Goal: Ask a question

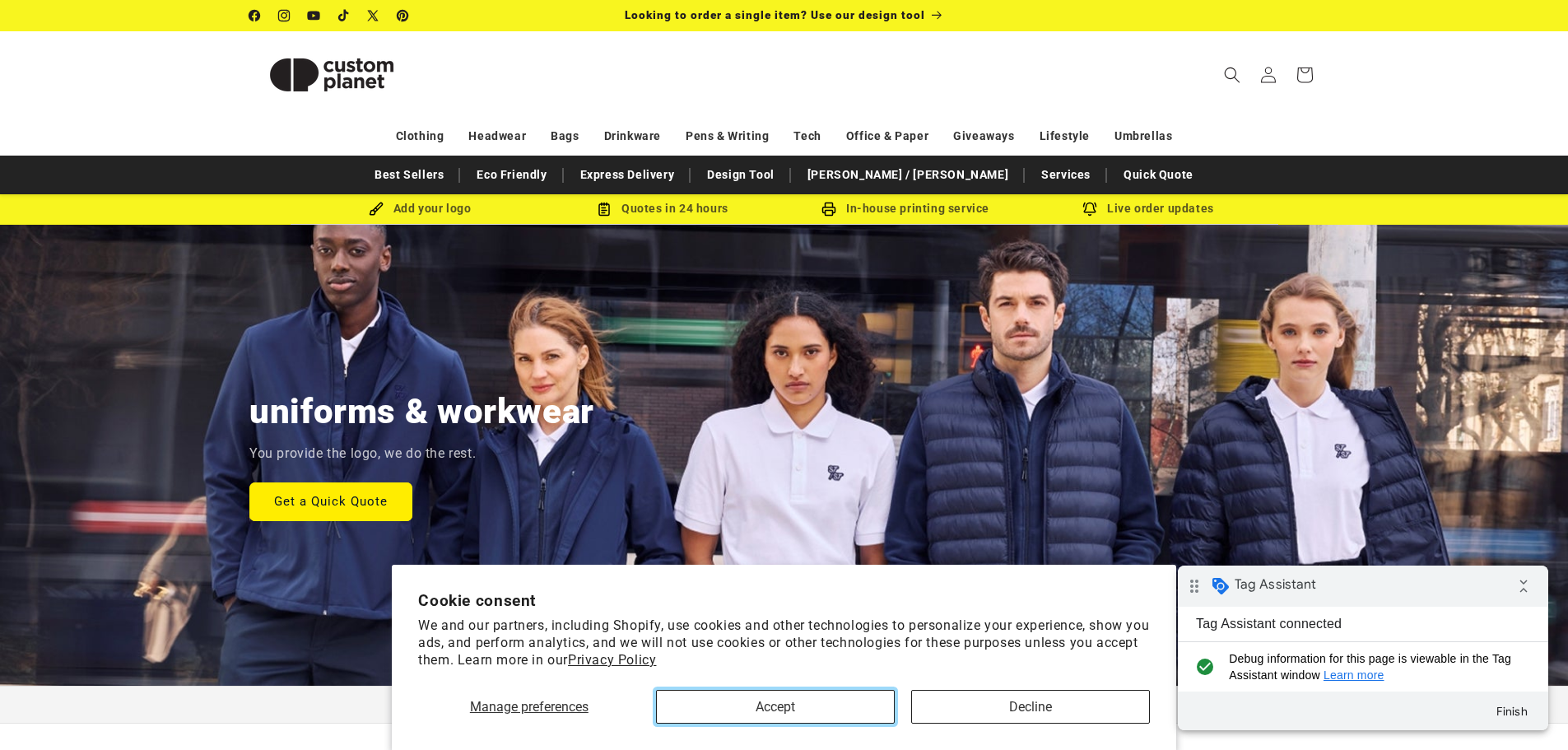
click at [714, 705] on button "Accept" at bounding box center [775, 706] width 239 height 34
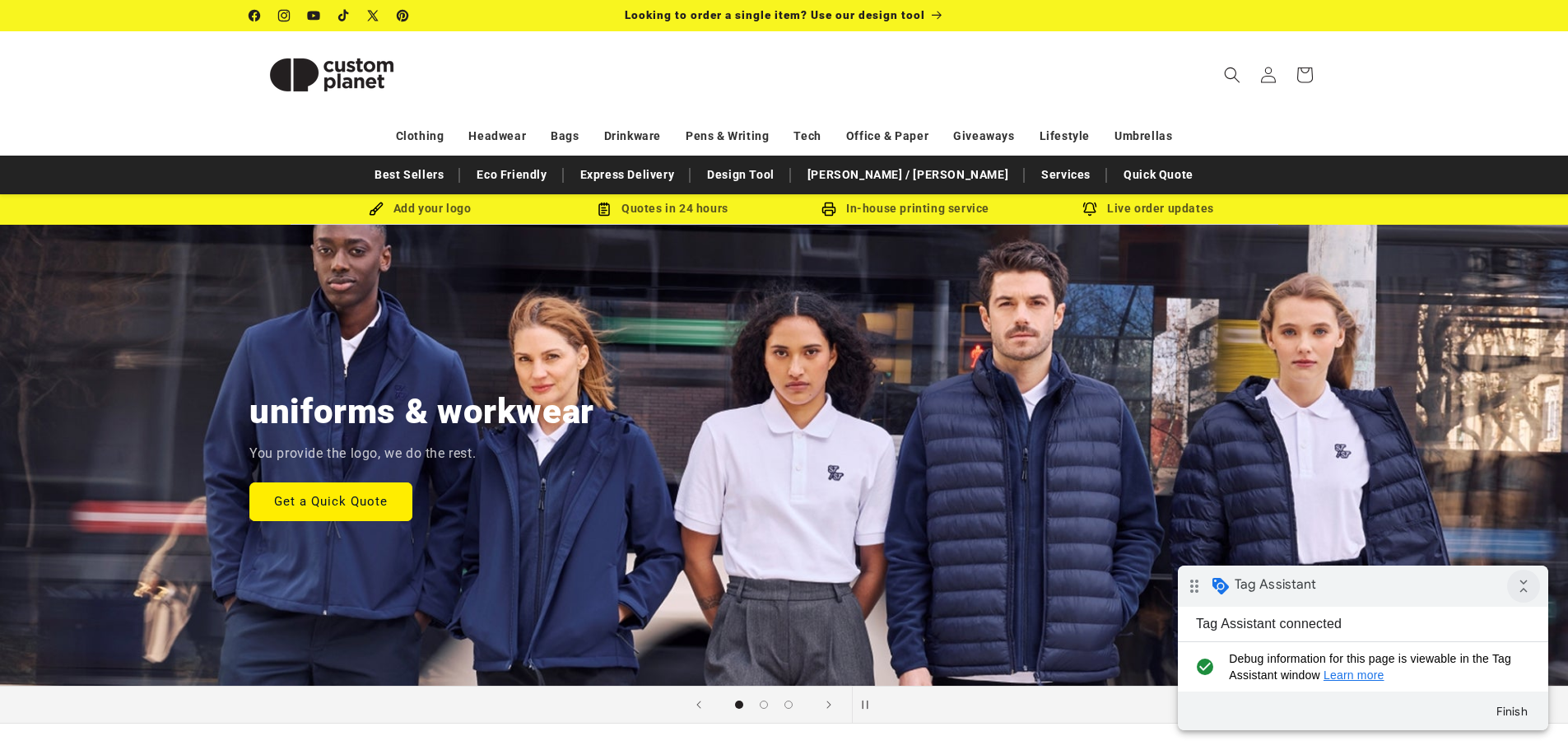
click at [1521, 583] on icon "collapse_all" at bounding box center [1523, 586] width 33 height 33
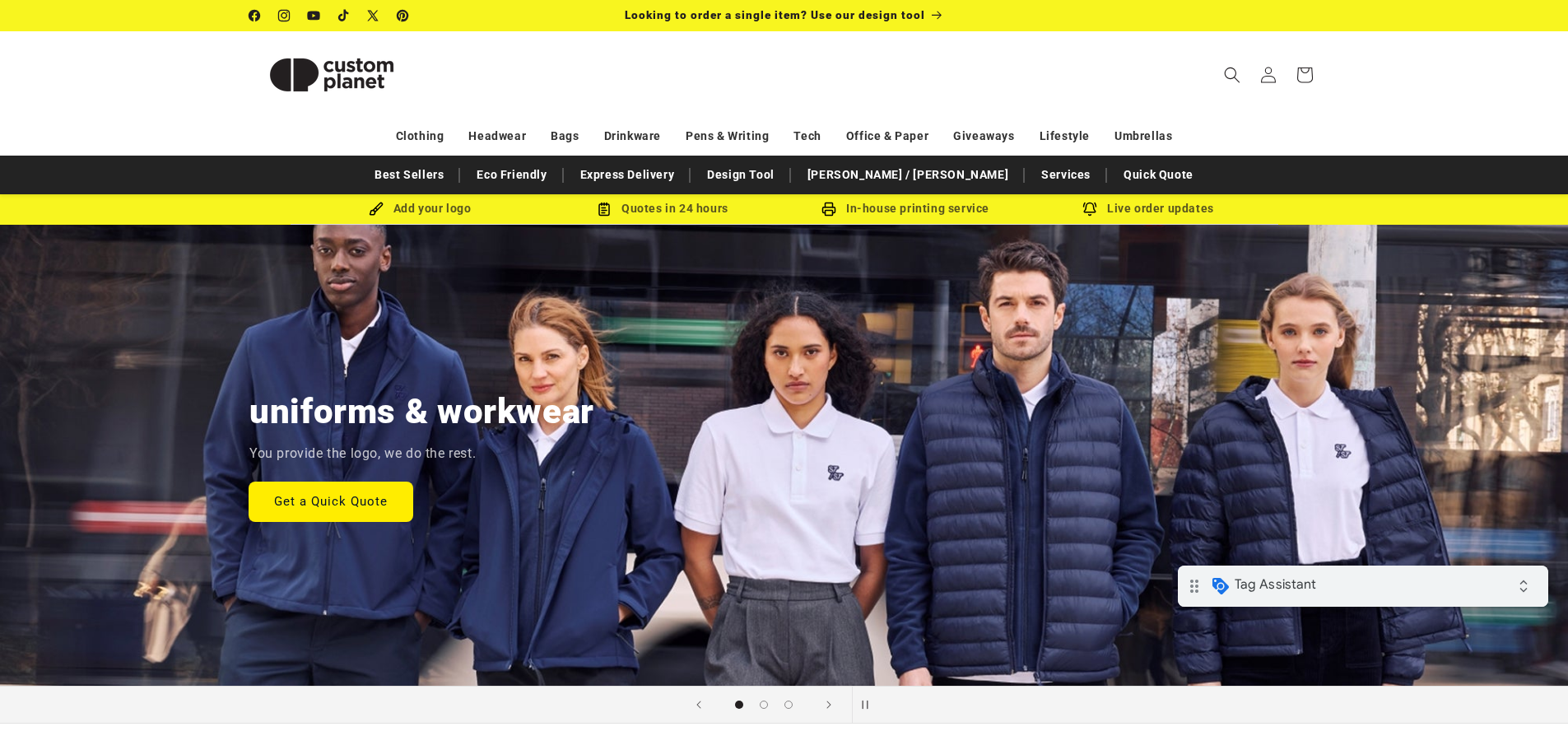
click at [344, 505] on link "Get a Quick Quote" at bounding box center [331, 501] width 163 height 39
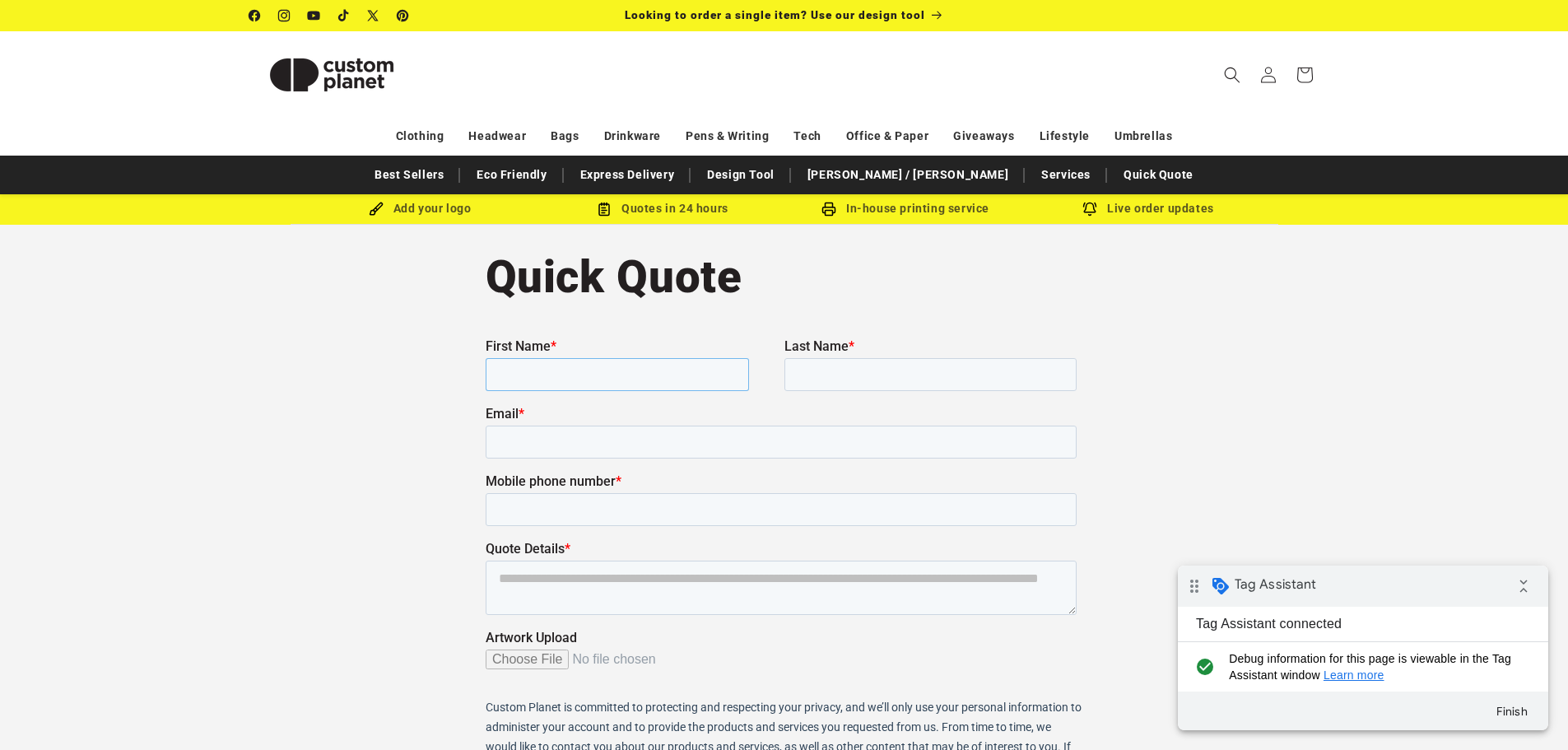
click at [510, 383] on input "First Name *" at bounding box center [617, 374] width 264 height 33
type input "*******"
type input "**********"
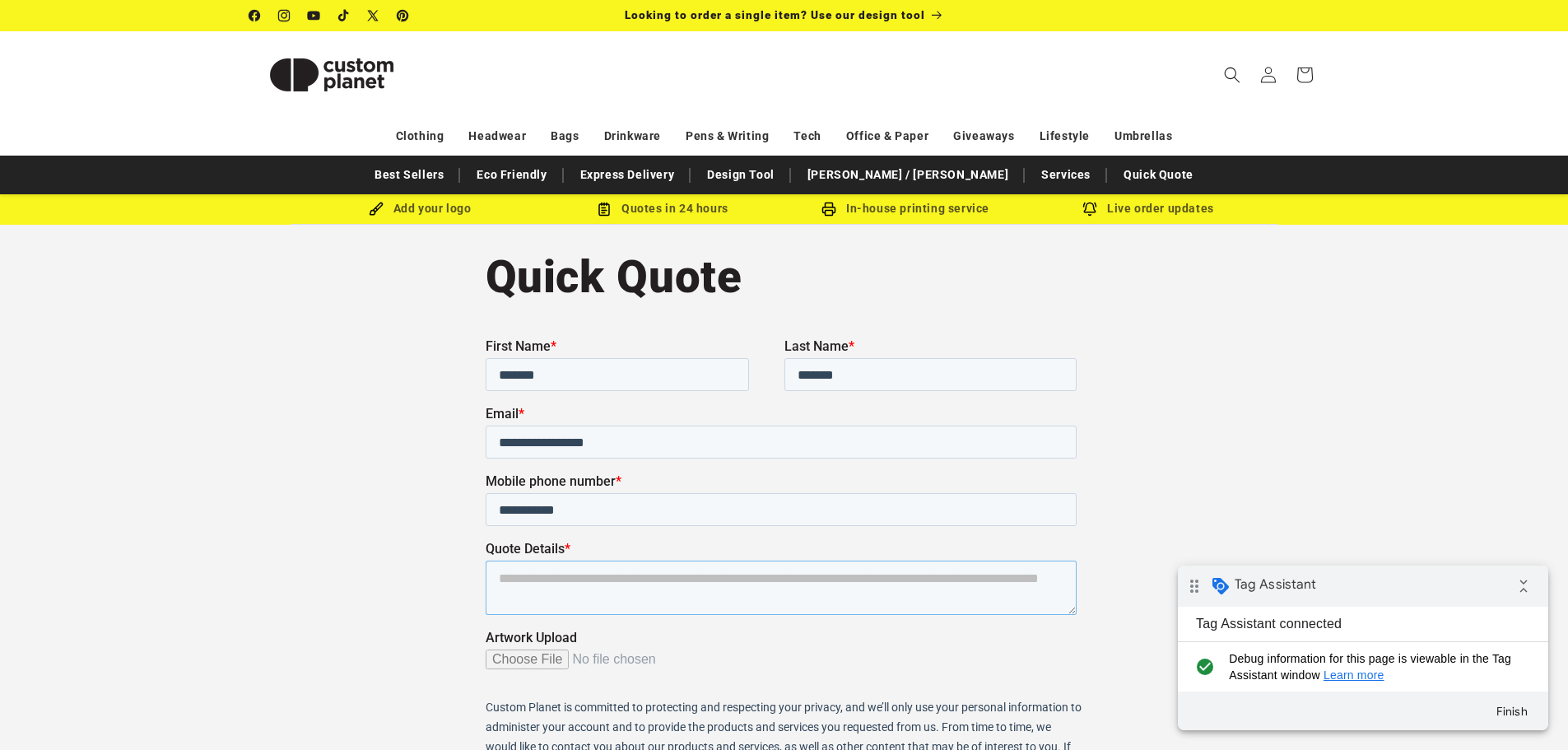
click at [590, 583] on textarea "Quote Details *" at bounding box center [780, 587] width 591 height 55
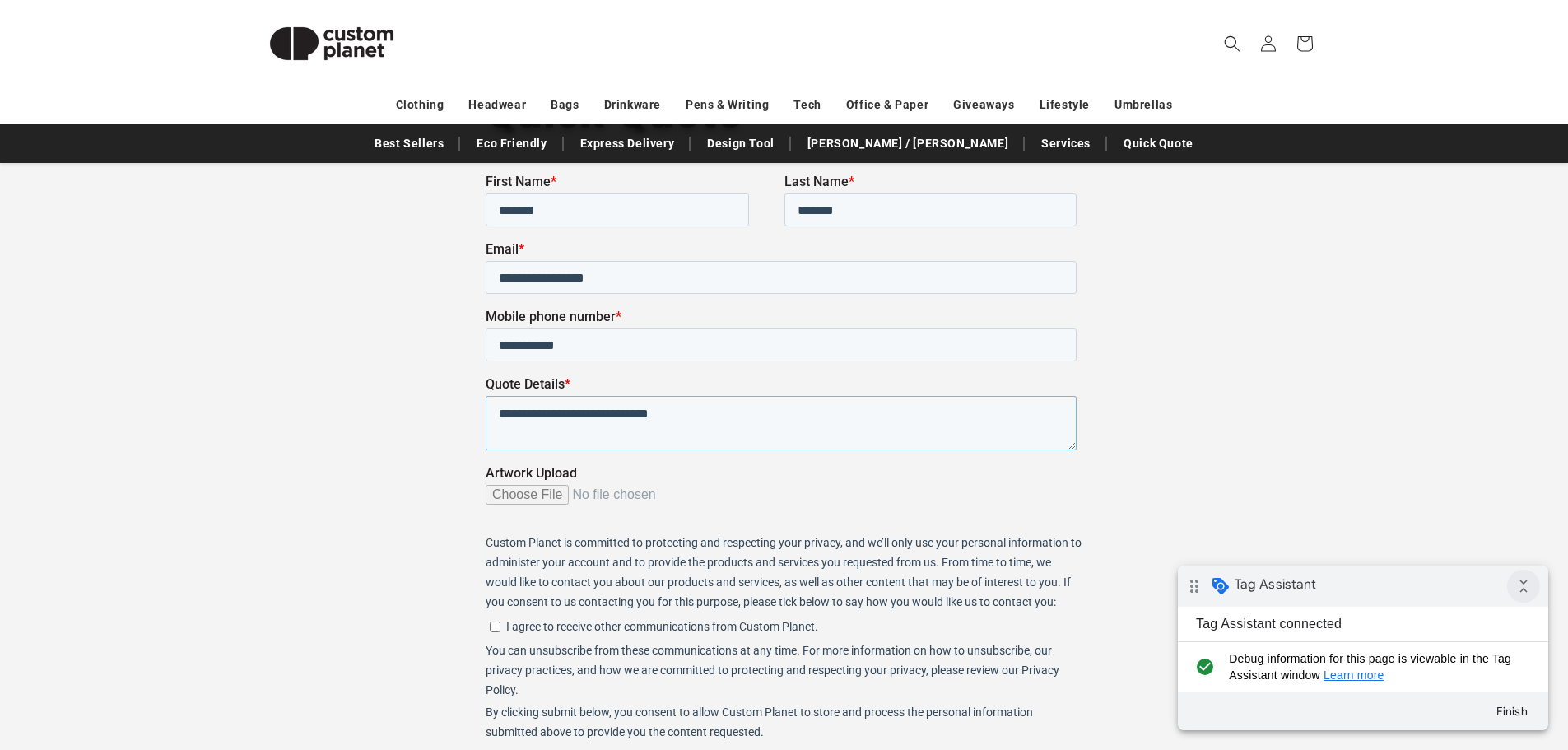
click at [1522, 581] on icon "collapse_all" at bounding box center [1523, 586] width 33 height 33
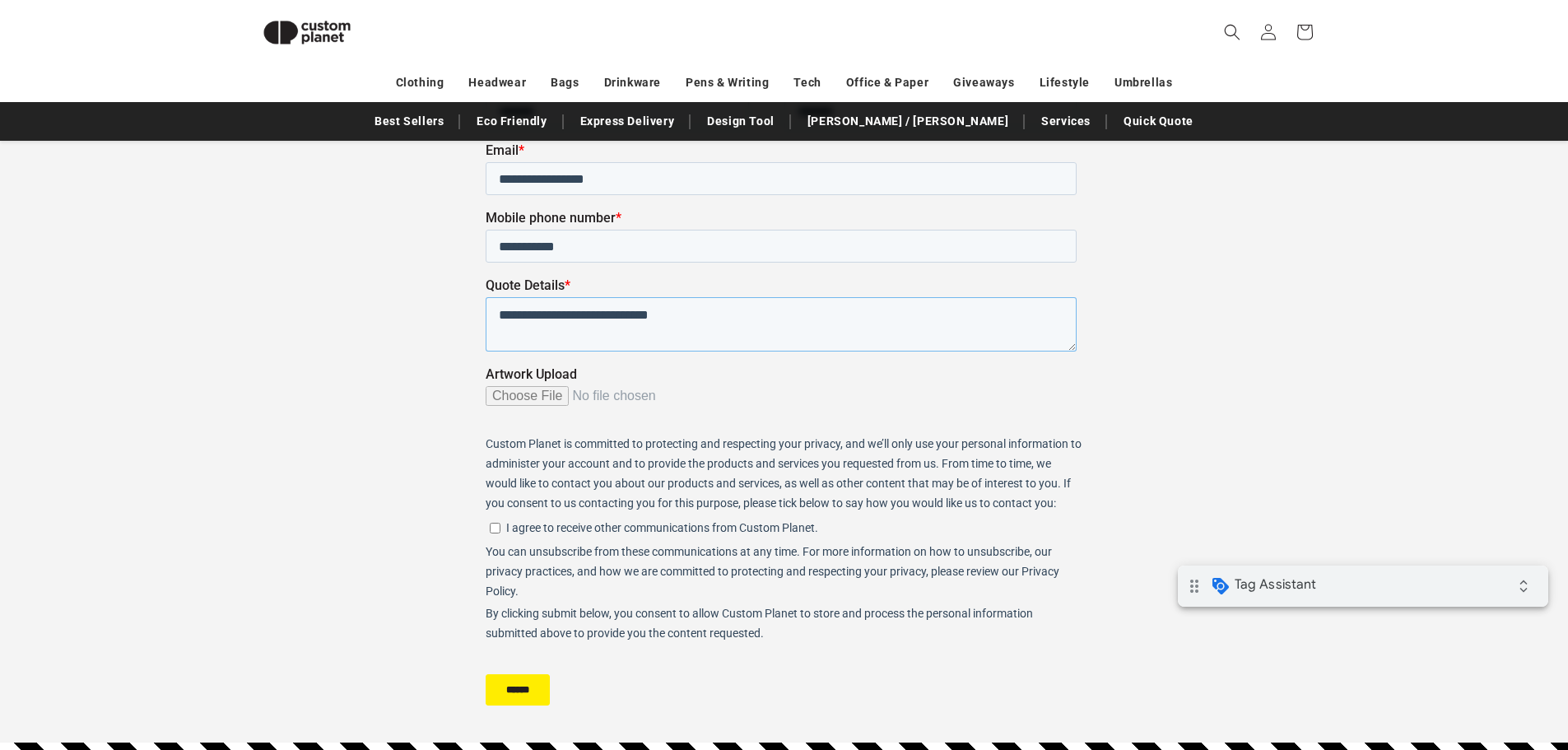
scroll to position [225, 0]
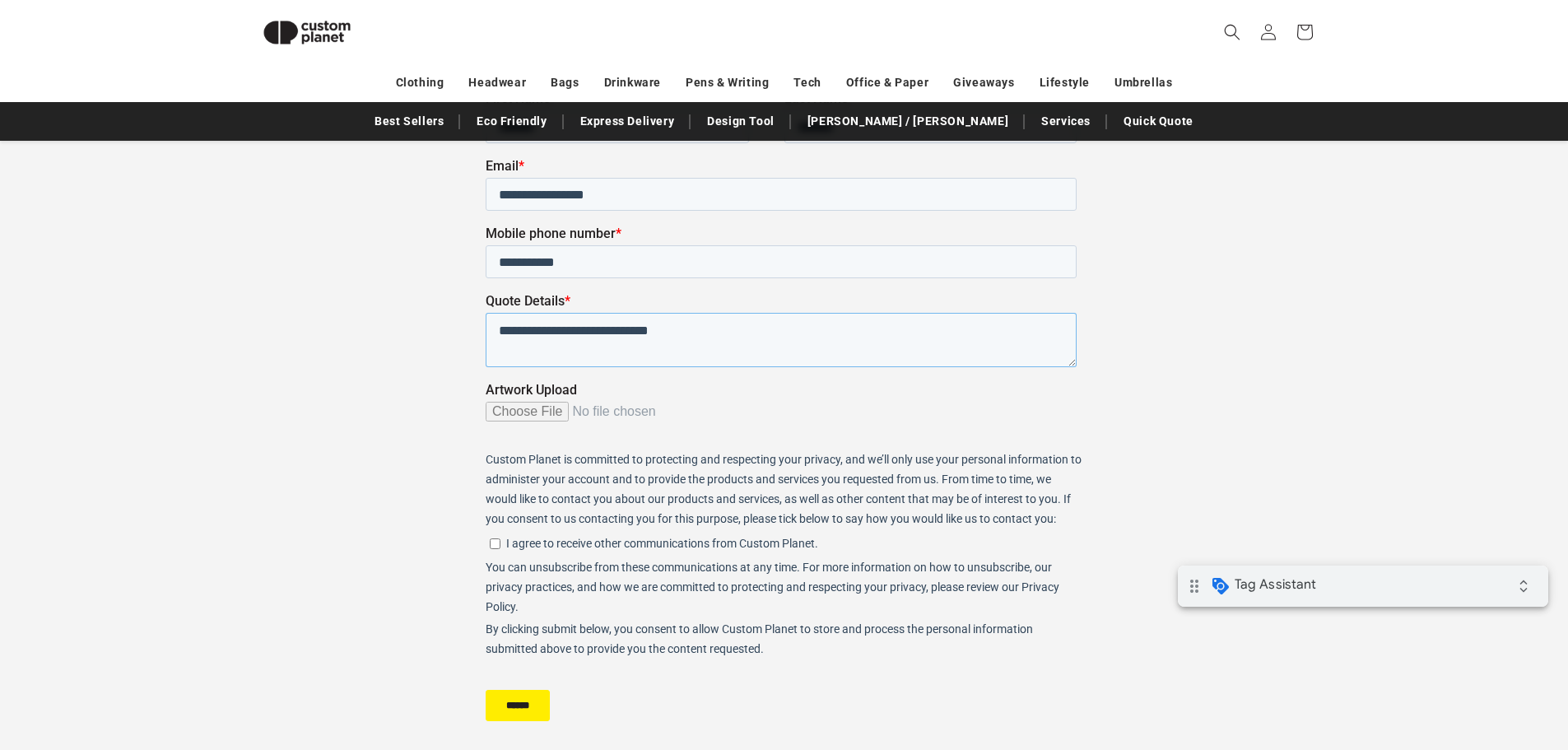
type textarea "**********"
click at [527, 704] on input "******" at bounding box center [516, 704] width 64 height 31
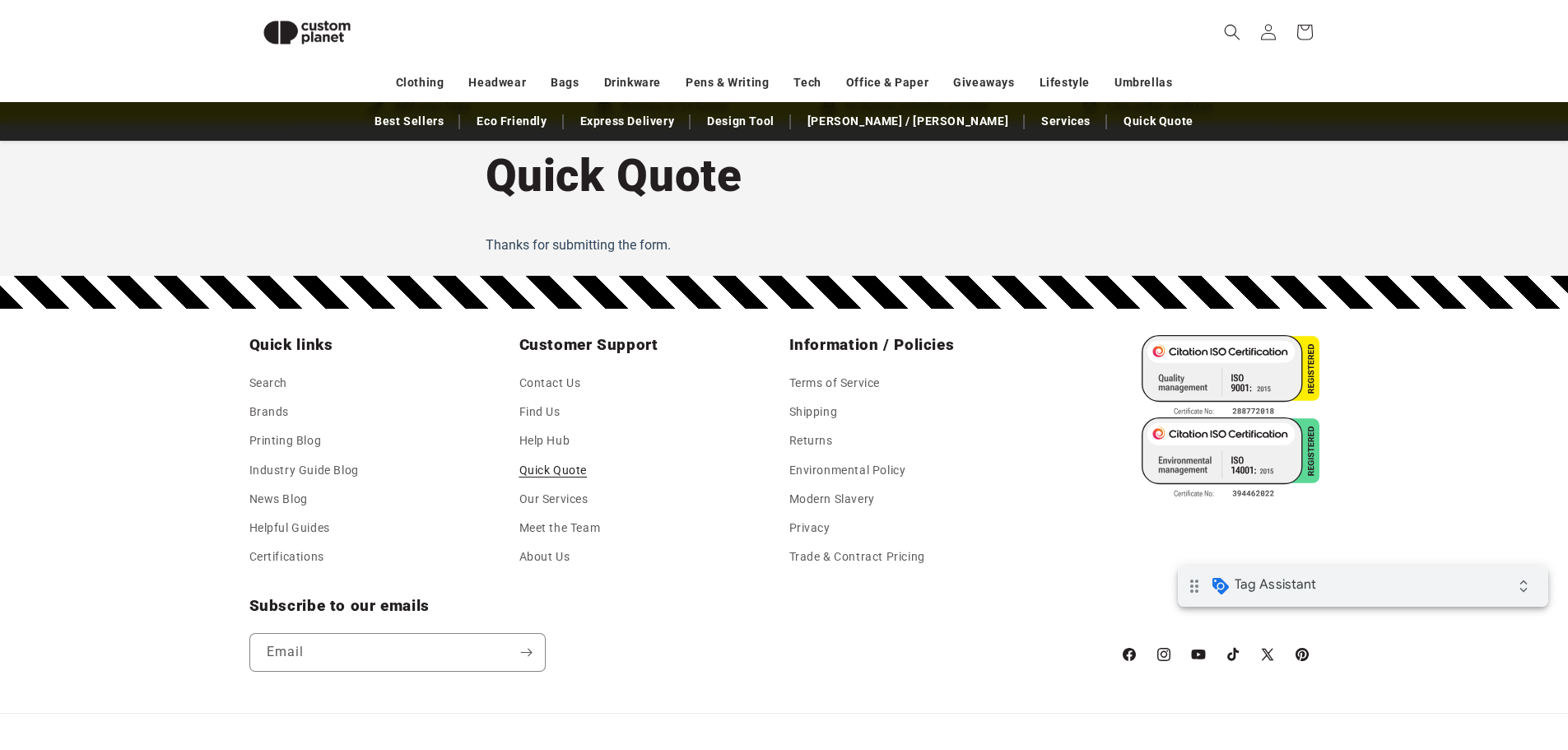
scroll to position [0, 0]
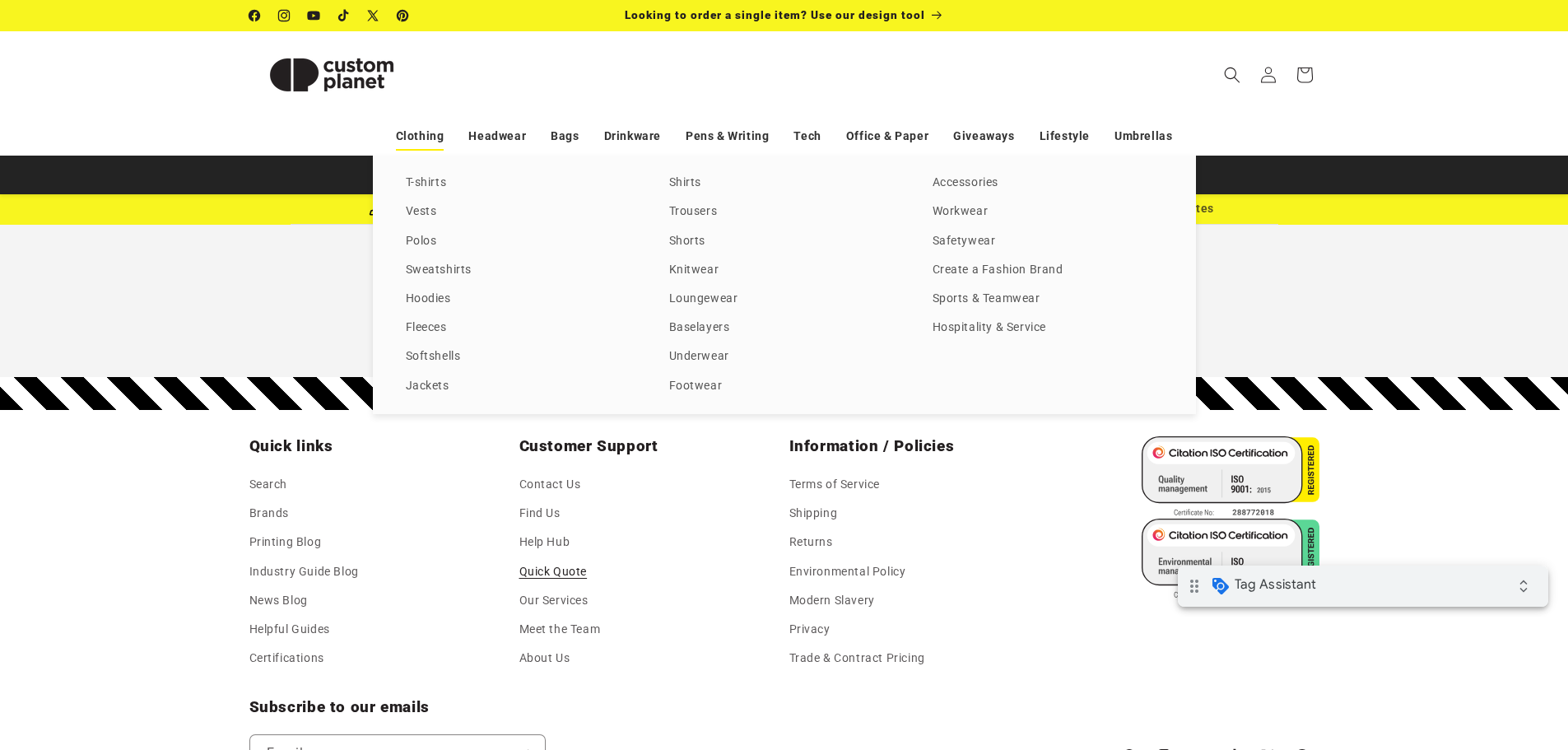
click at [423, 130] on link "Clothing" at bounding box center [420, 136] width 49 height 29
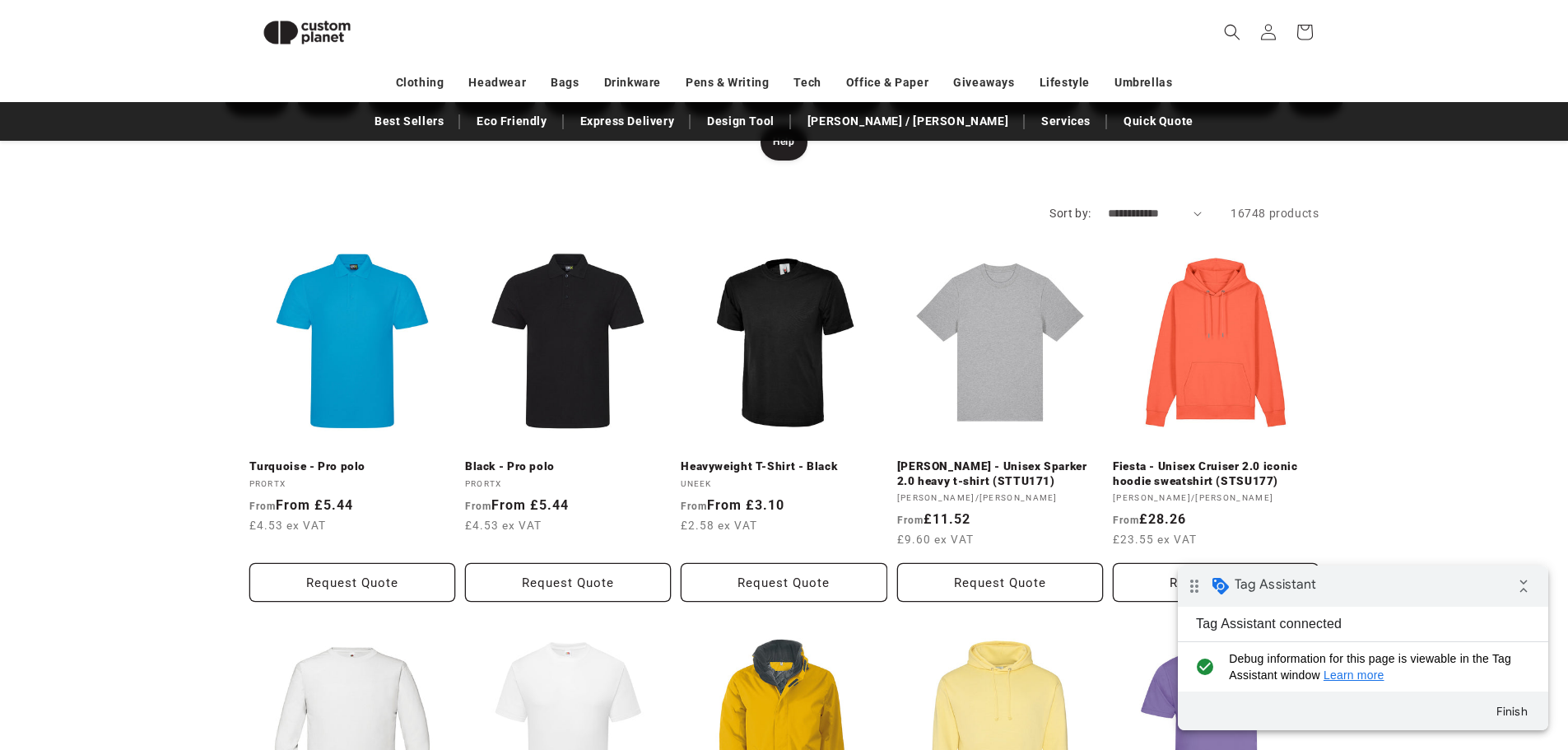
click at [332, 563] on button "Request Quote" at bounding box center [352, 582] width 206 height 39
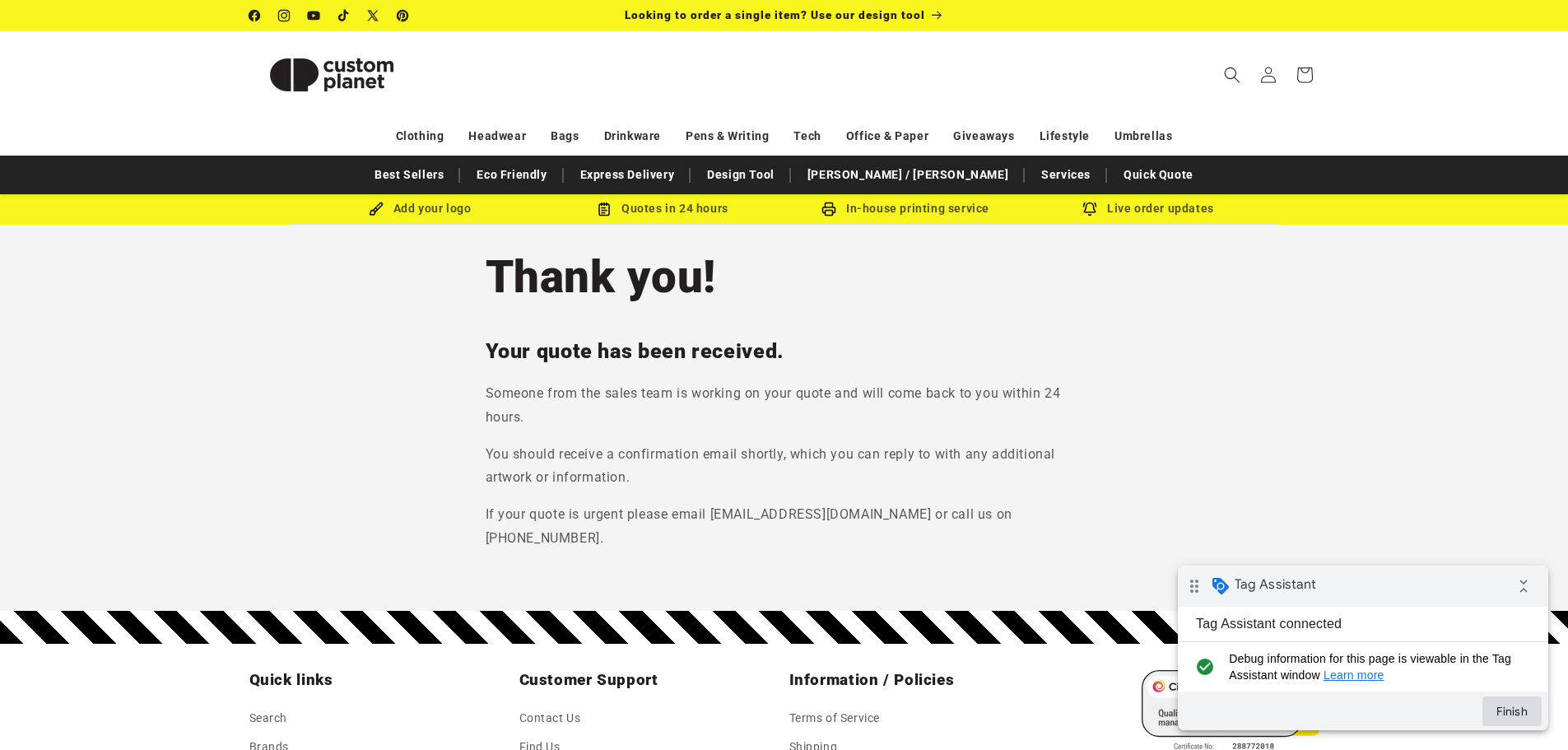
click at [1508, 719] on button "Finish" at bounding box center [1511, 711] width 59 height 30
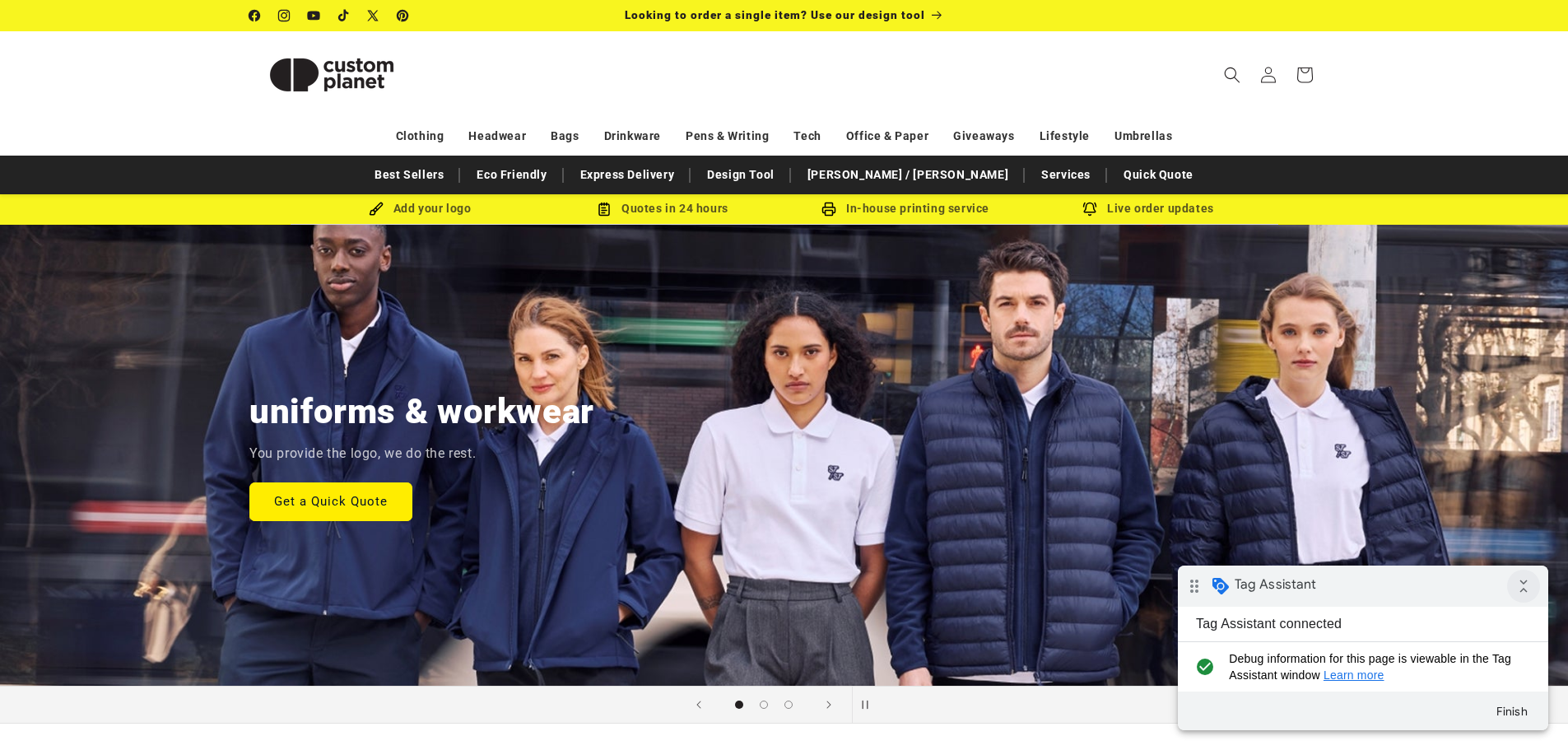
click at [1528, 589] on icon "collapse_all" at bounding box center [1523, 586] width 33 height 33
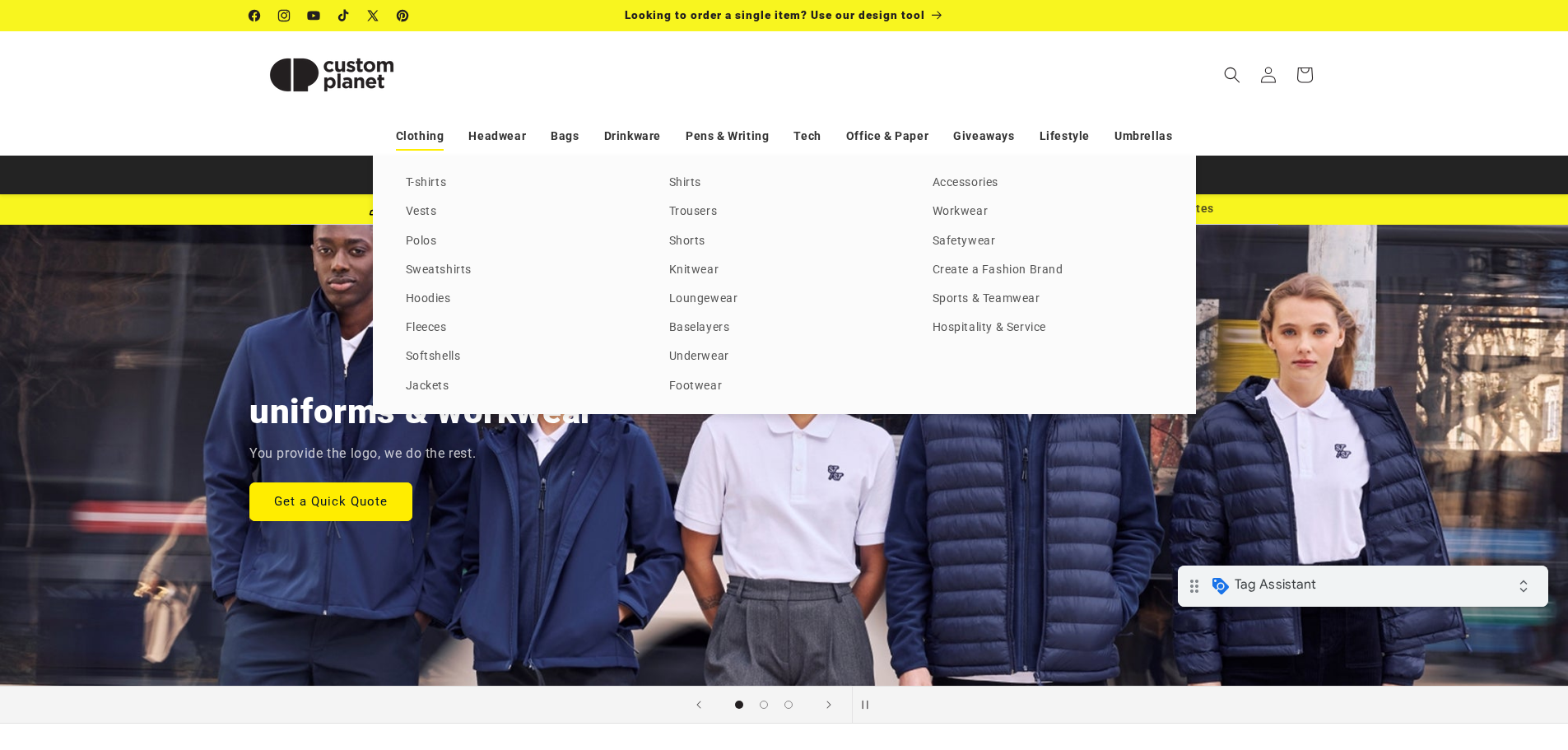
click at [423, 136] on link "Clothing" at bounding box center [420, 136] width 49 height 29
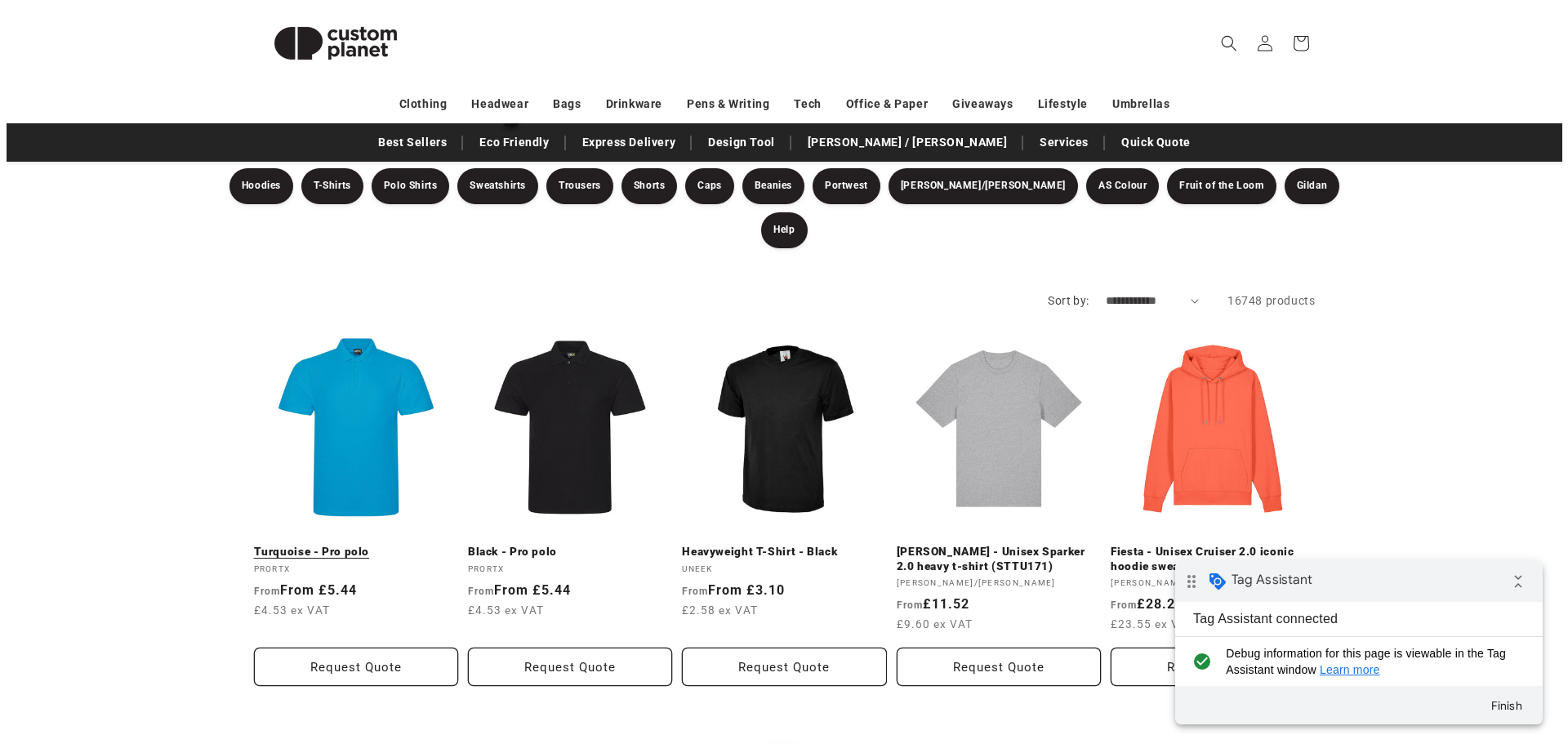
scroll to position [164, 0]
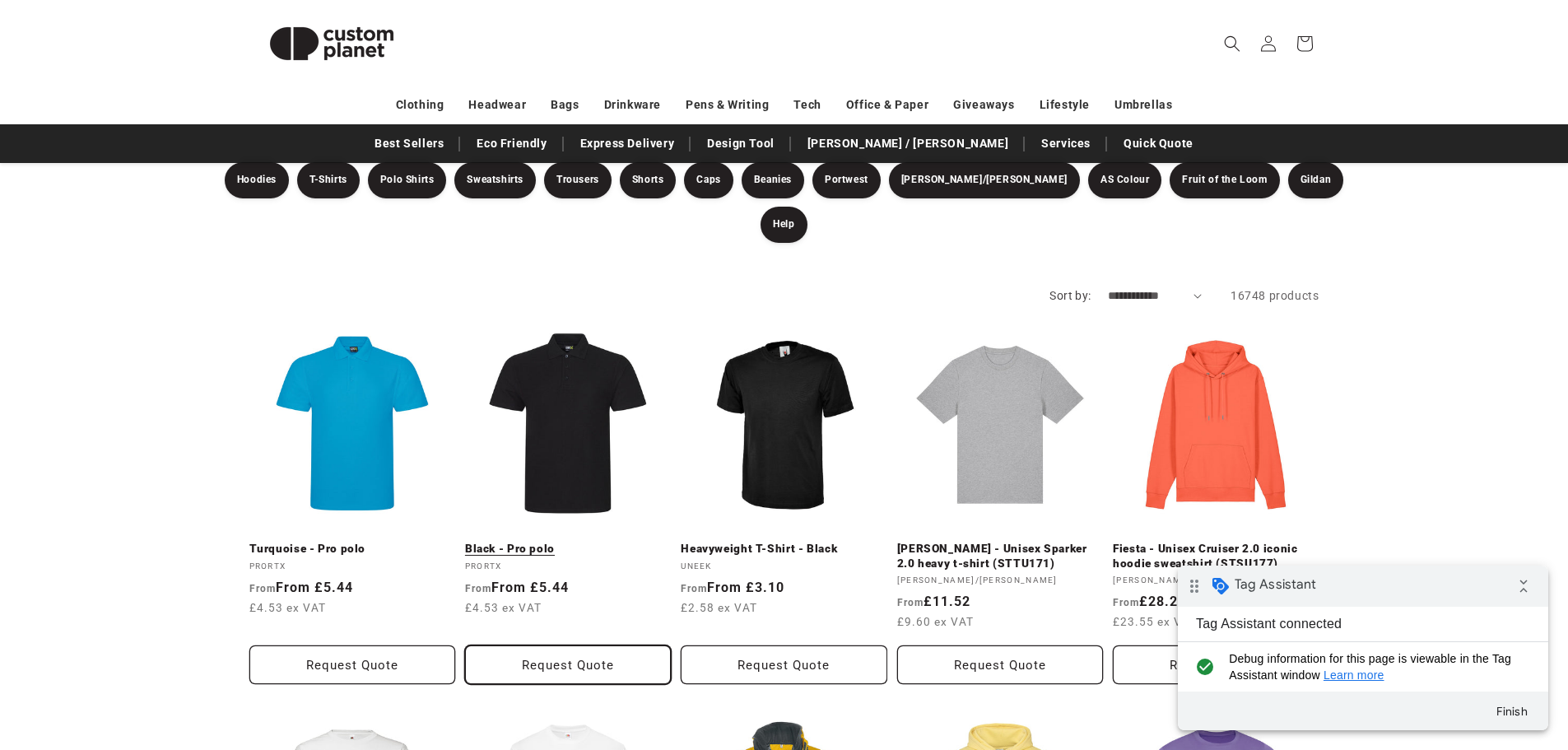
click at [568, 646] on button "Request Quote" at bounding box center [568, 665] width 206 height 39
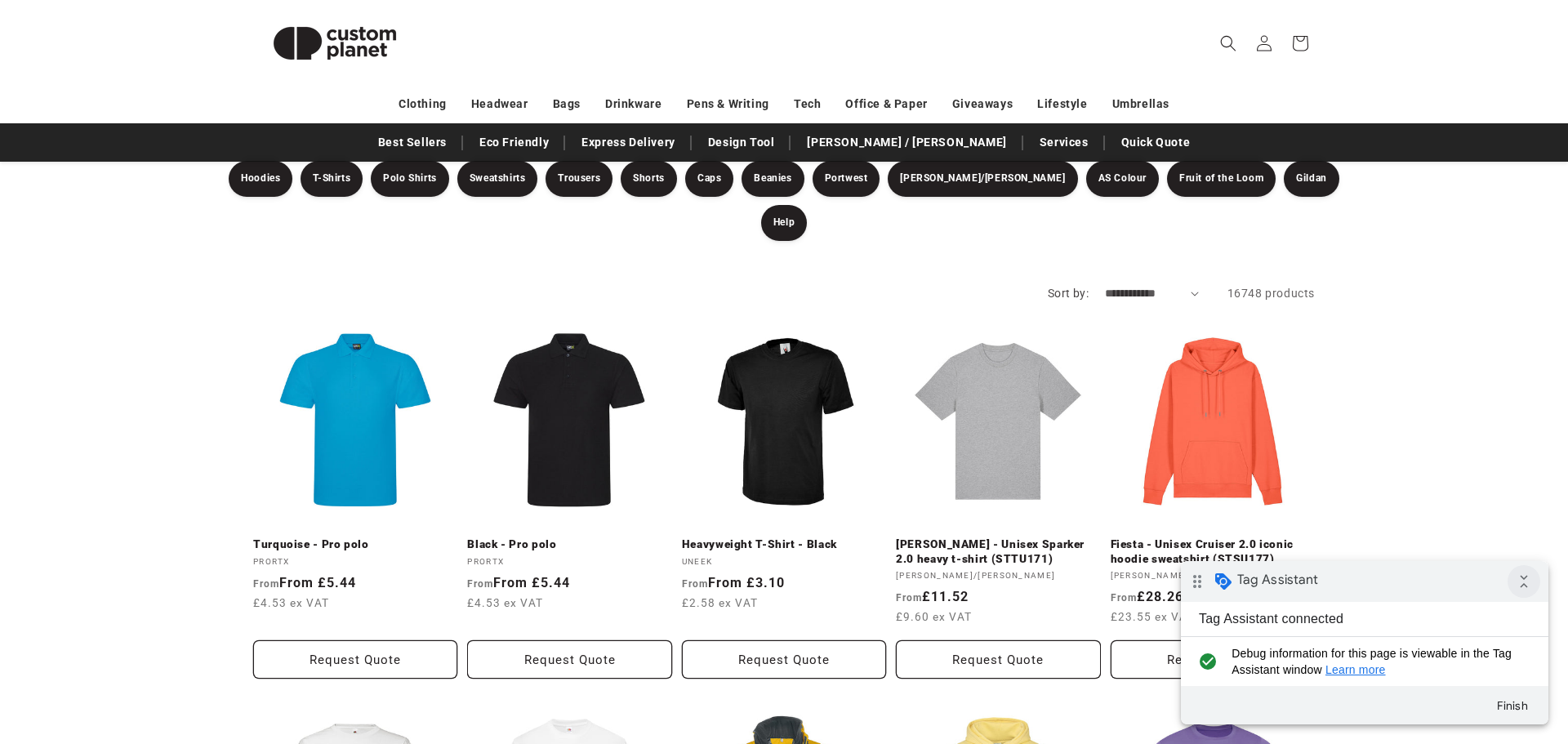
click at [1521, 583] on icon "collapse_all" at bounding box center [1524, 581] width 33 height 33
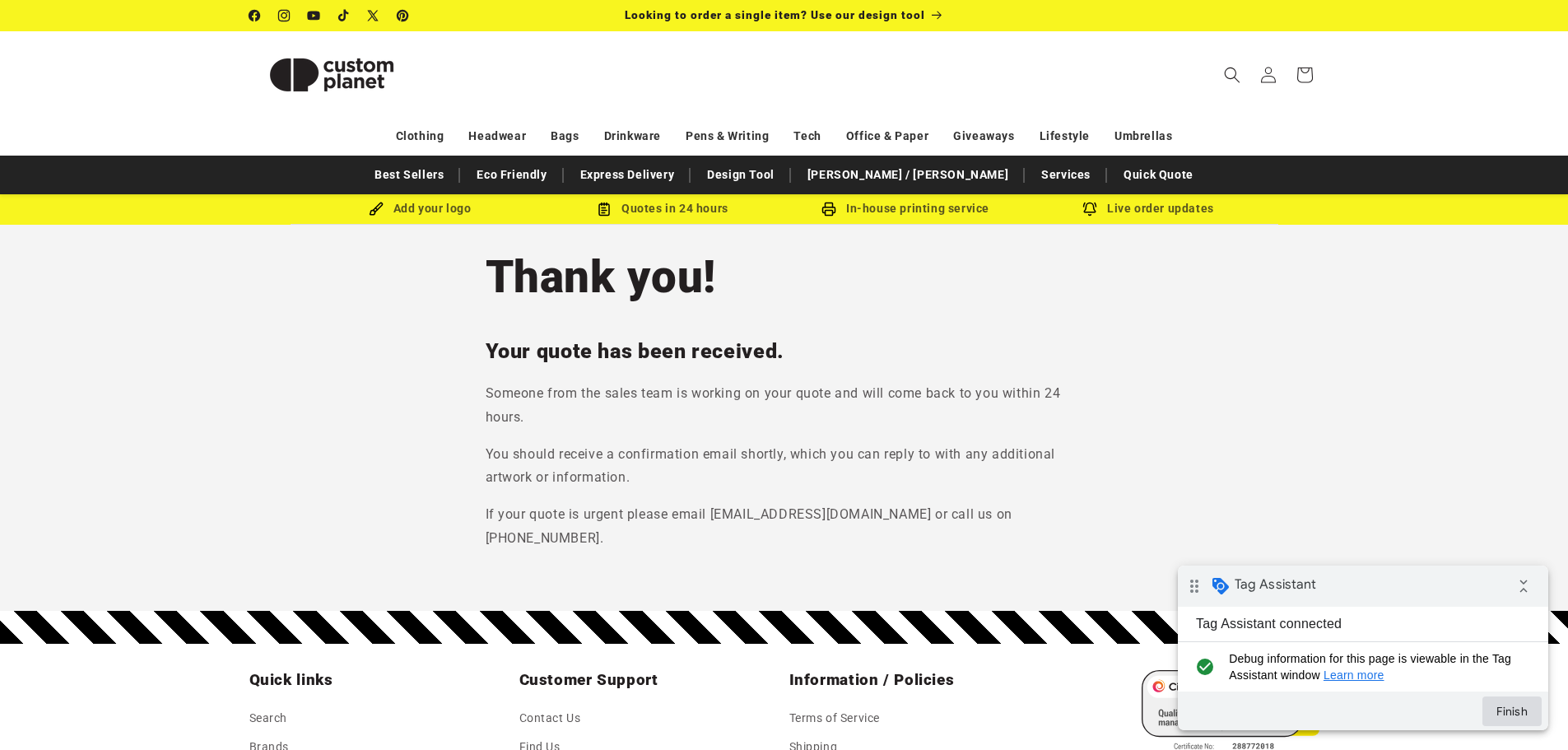
click at [1504, 710] on button "Finish" at bounding box center [1511, 711] width 59 height 30
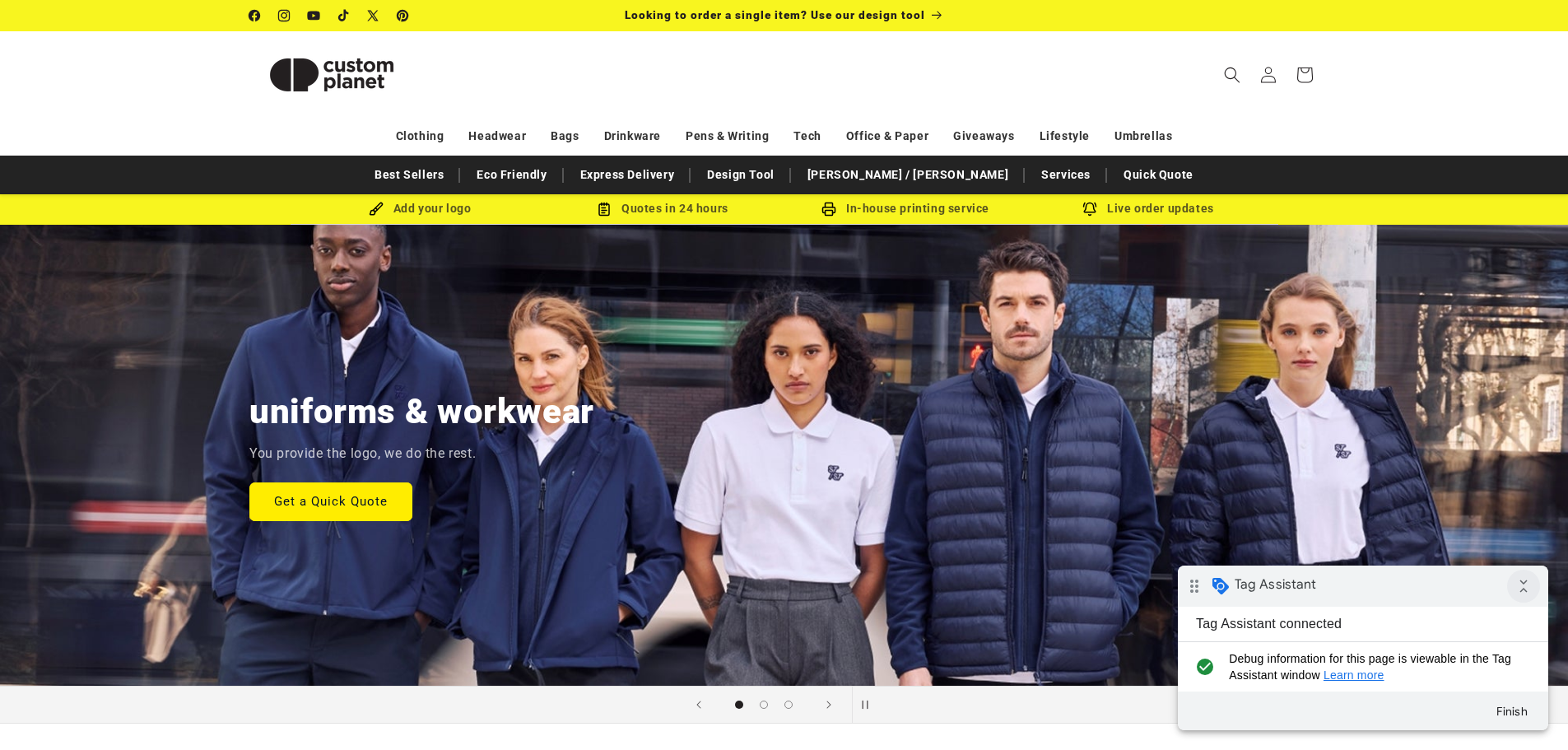
click at [1519, 588] on icon "collapse_all" at bounding box center [1523, 586] width 33 height 33
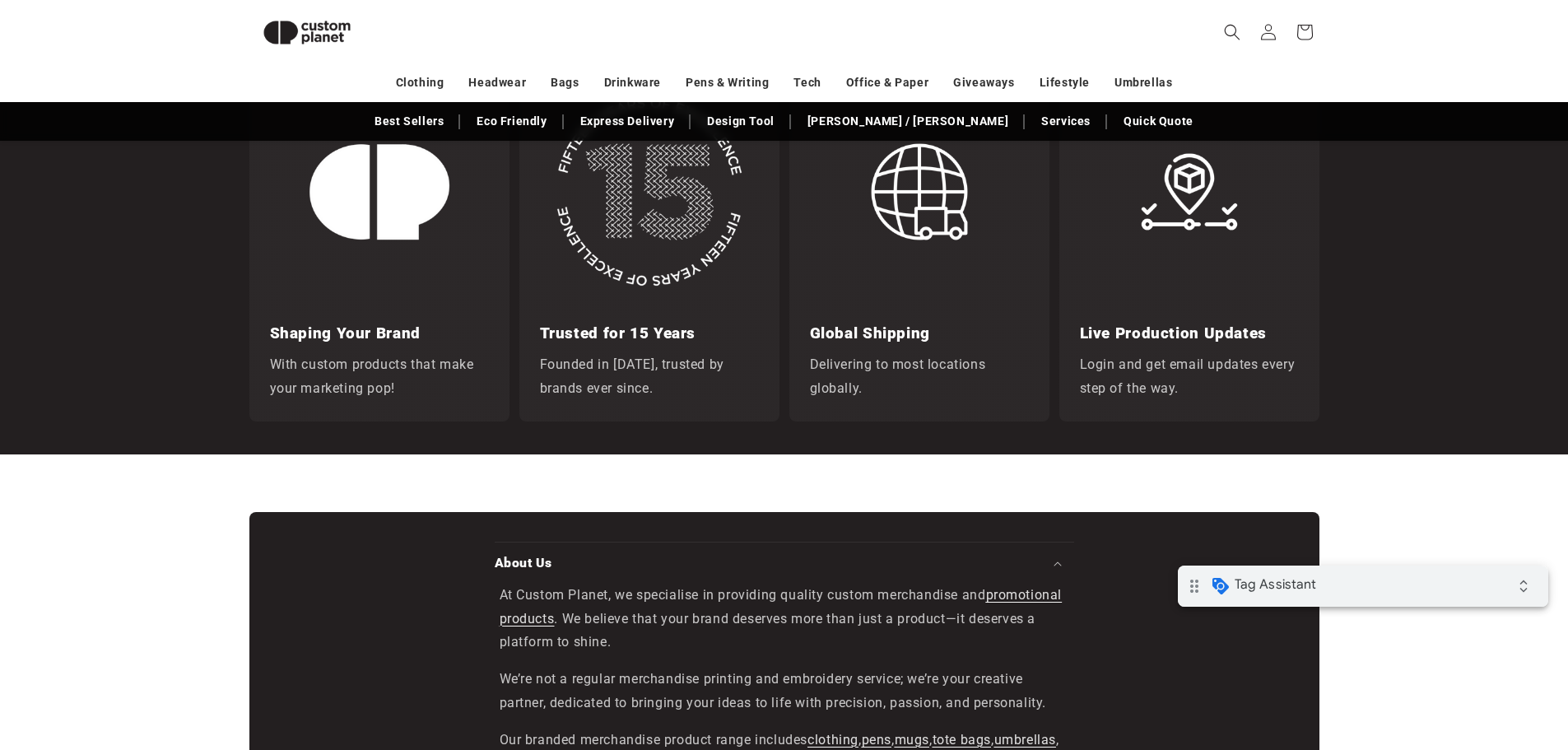
scroll to position [1624, 0]
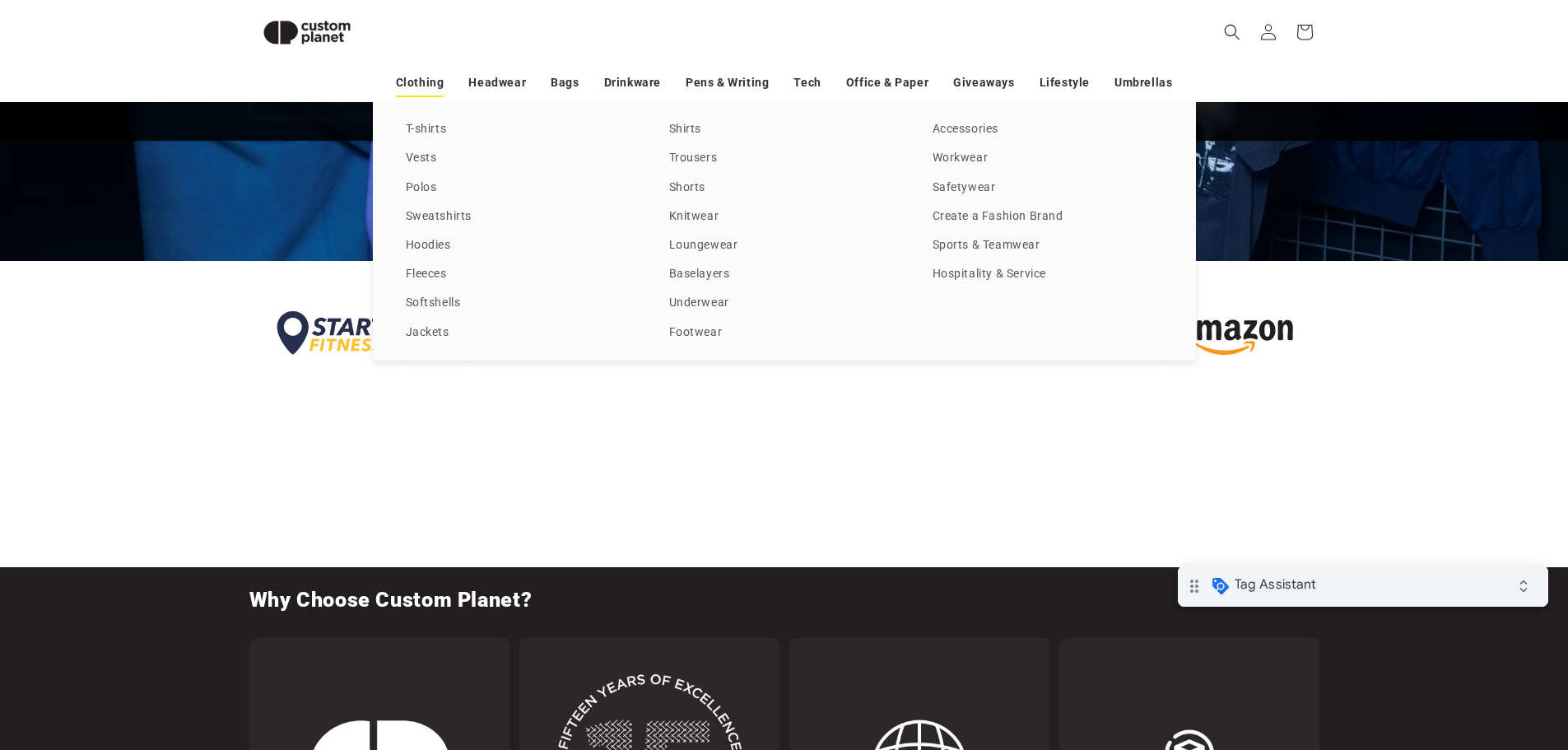
click at [427, 85] on link "Clothing" at bounding box center [420, 82] width 49 height 29
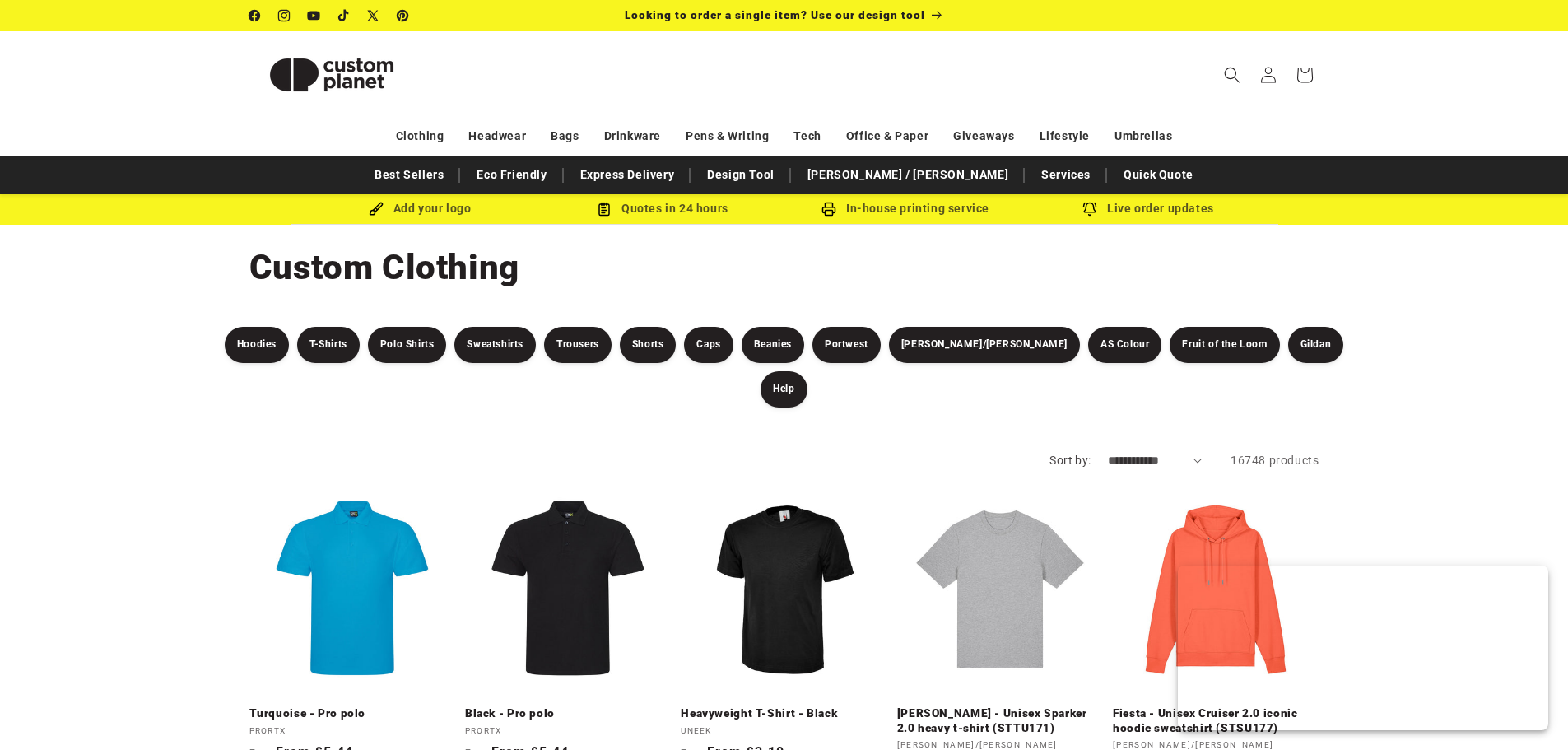
click at [361, 706] on link "Turquoise - Pro polo" at bounding box center [352, 714] width 206 height 15
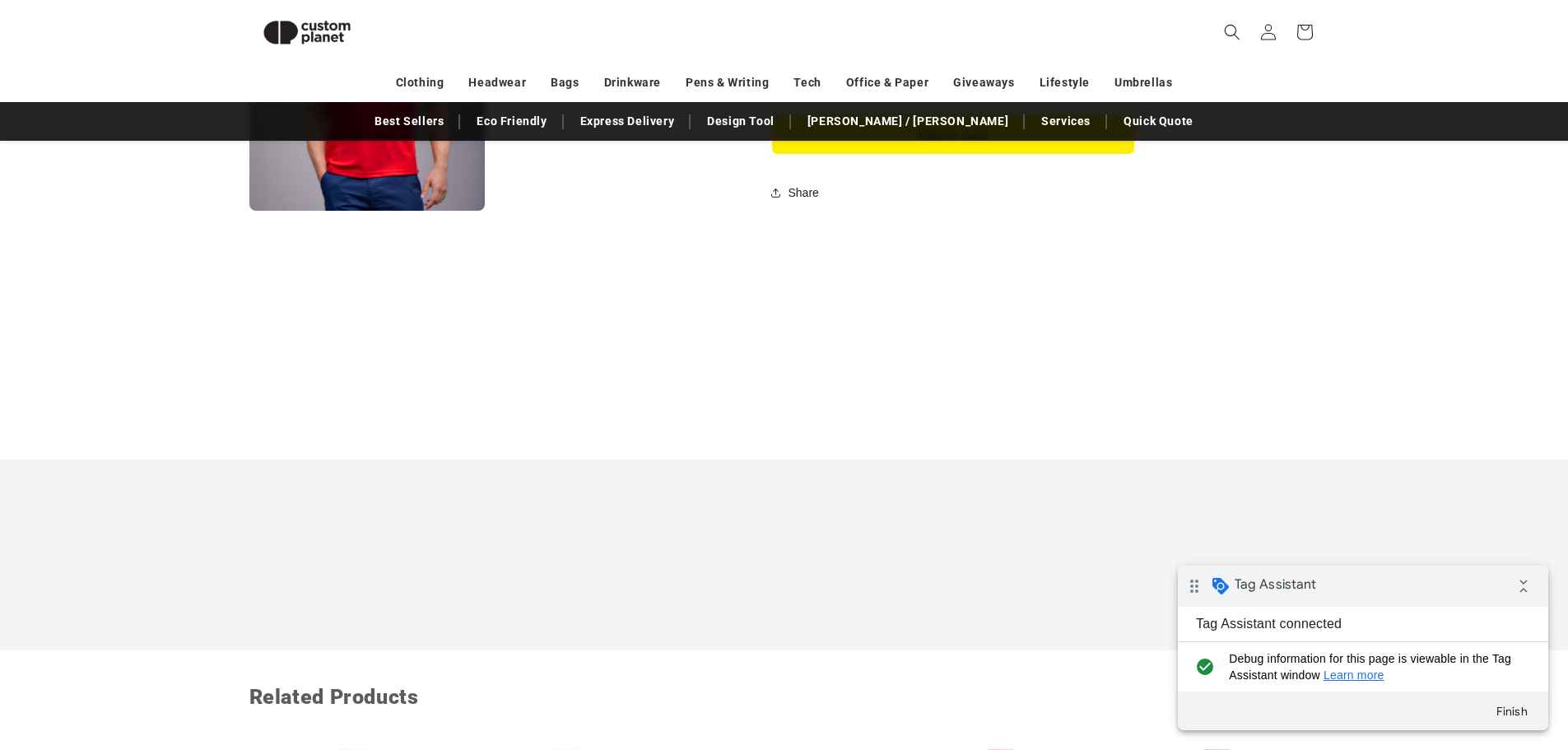
scroll to position [1548, 0]
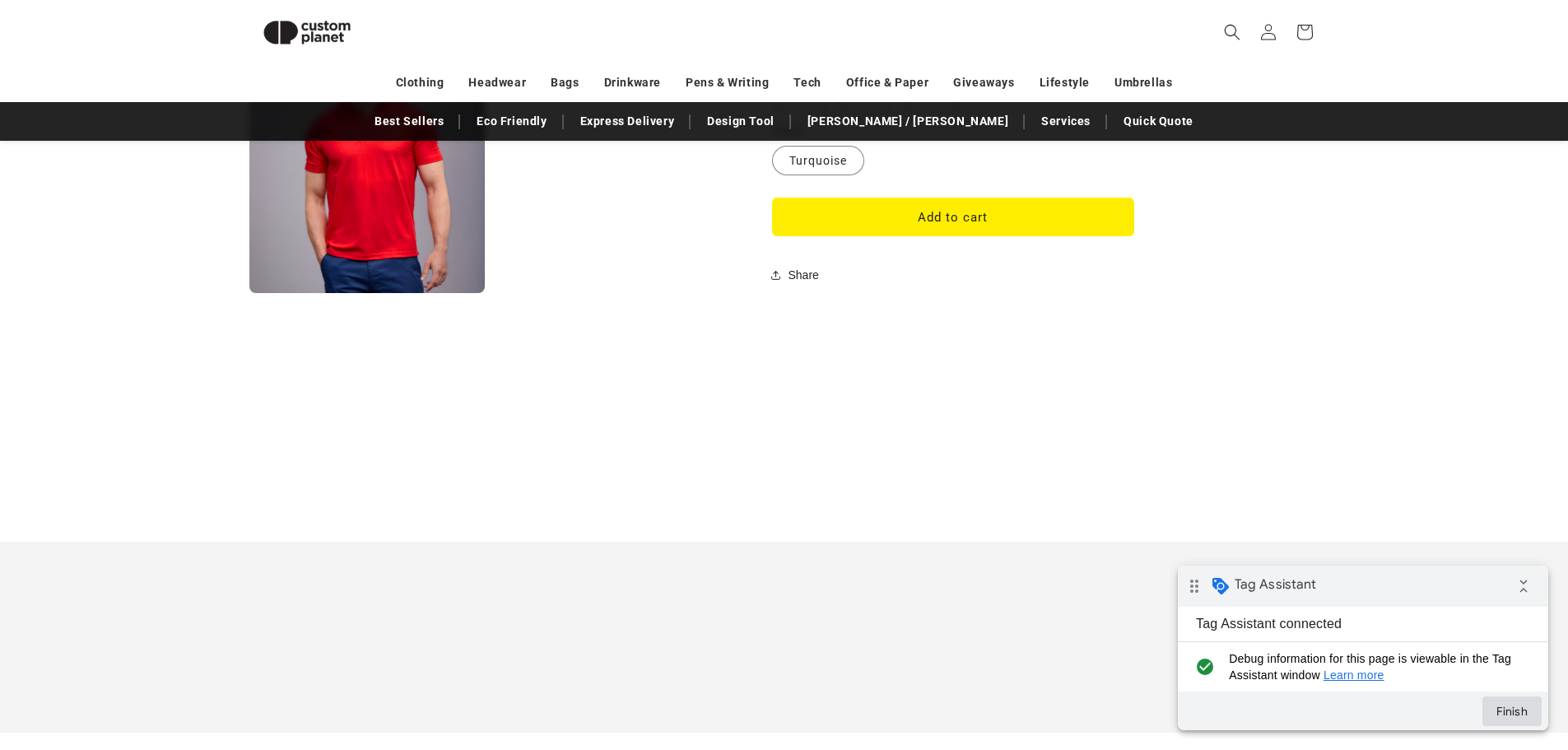
click at [1503, 711] on button "Finish" at bounding box center [1511, 711] width 59 height 30
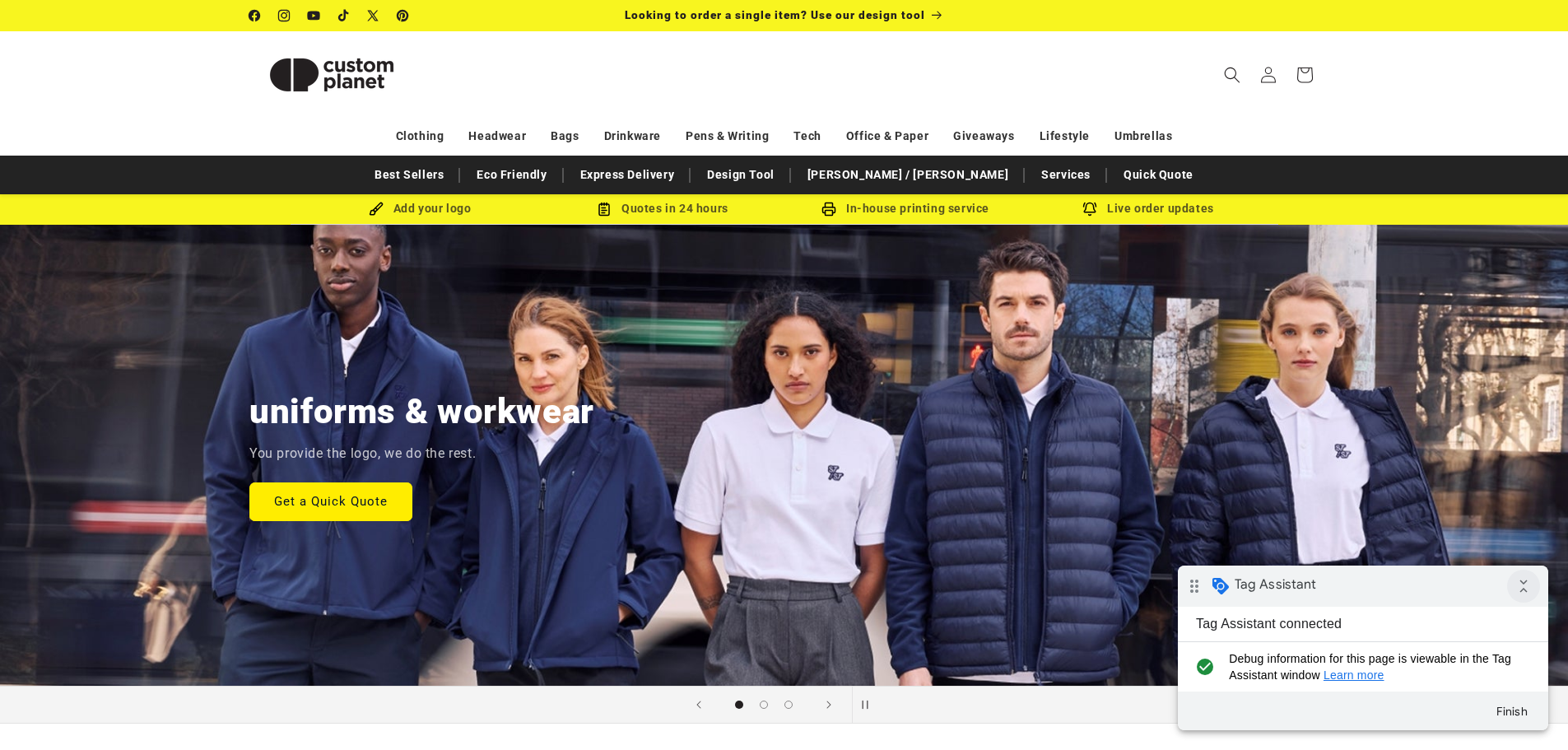
click at [1523, 588] on icon "collapse_all" at bounding box center [1523, 586] width 33 height 33
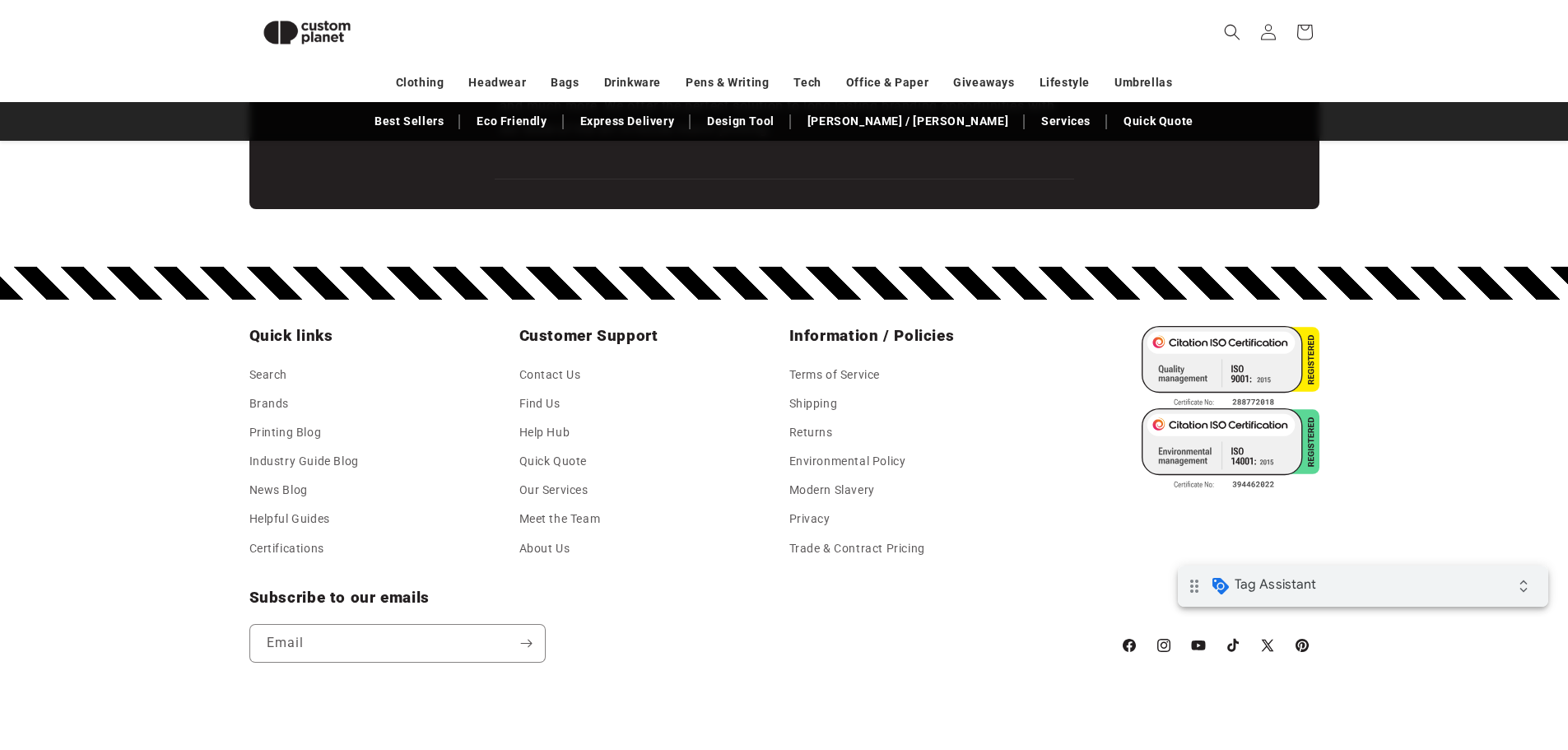
scroll to position [2897, 0]
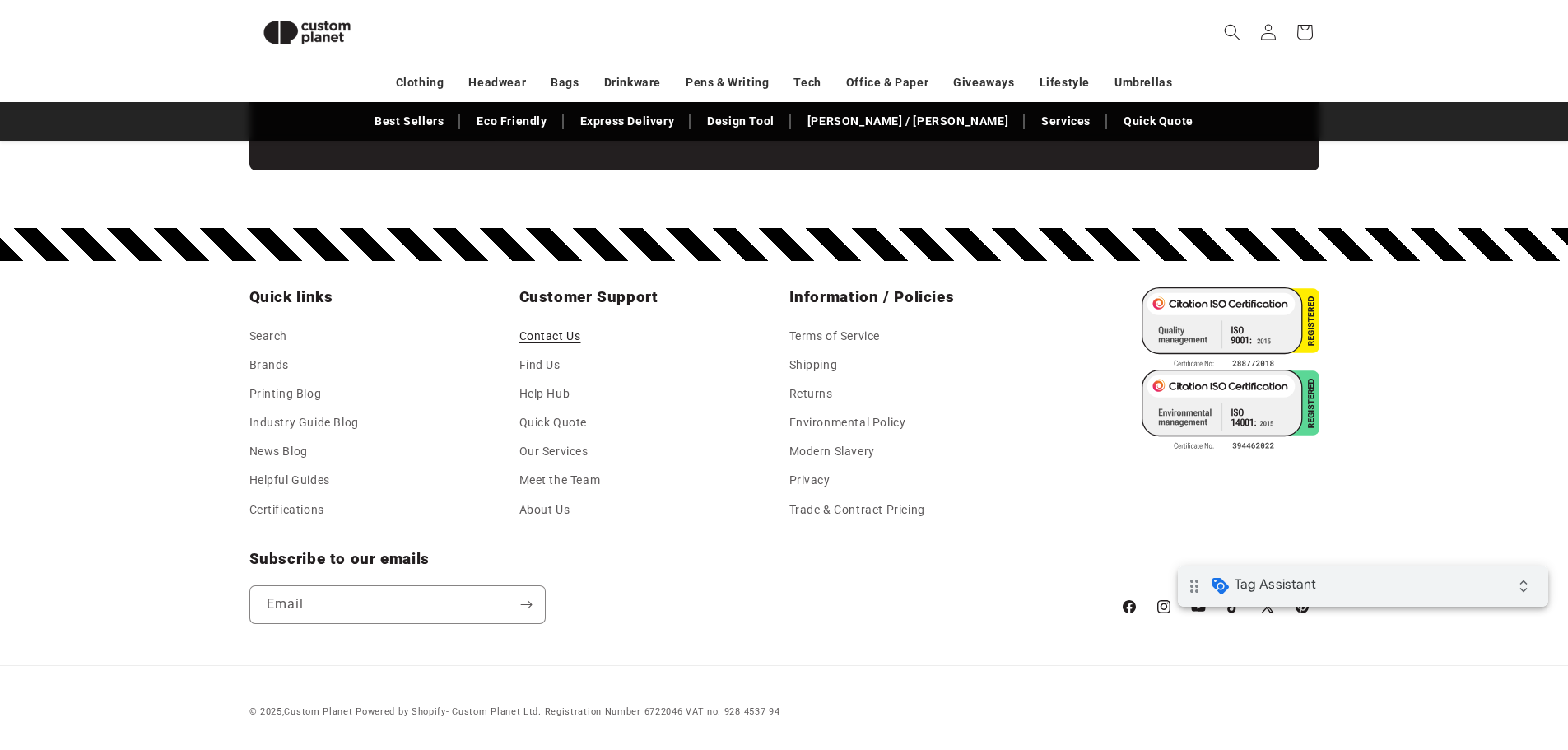
click at [558, 340] on link "Contact Us" at bounding box center [550, 338] width 61 height 25
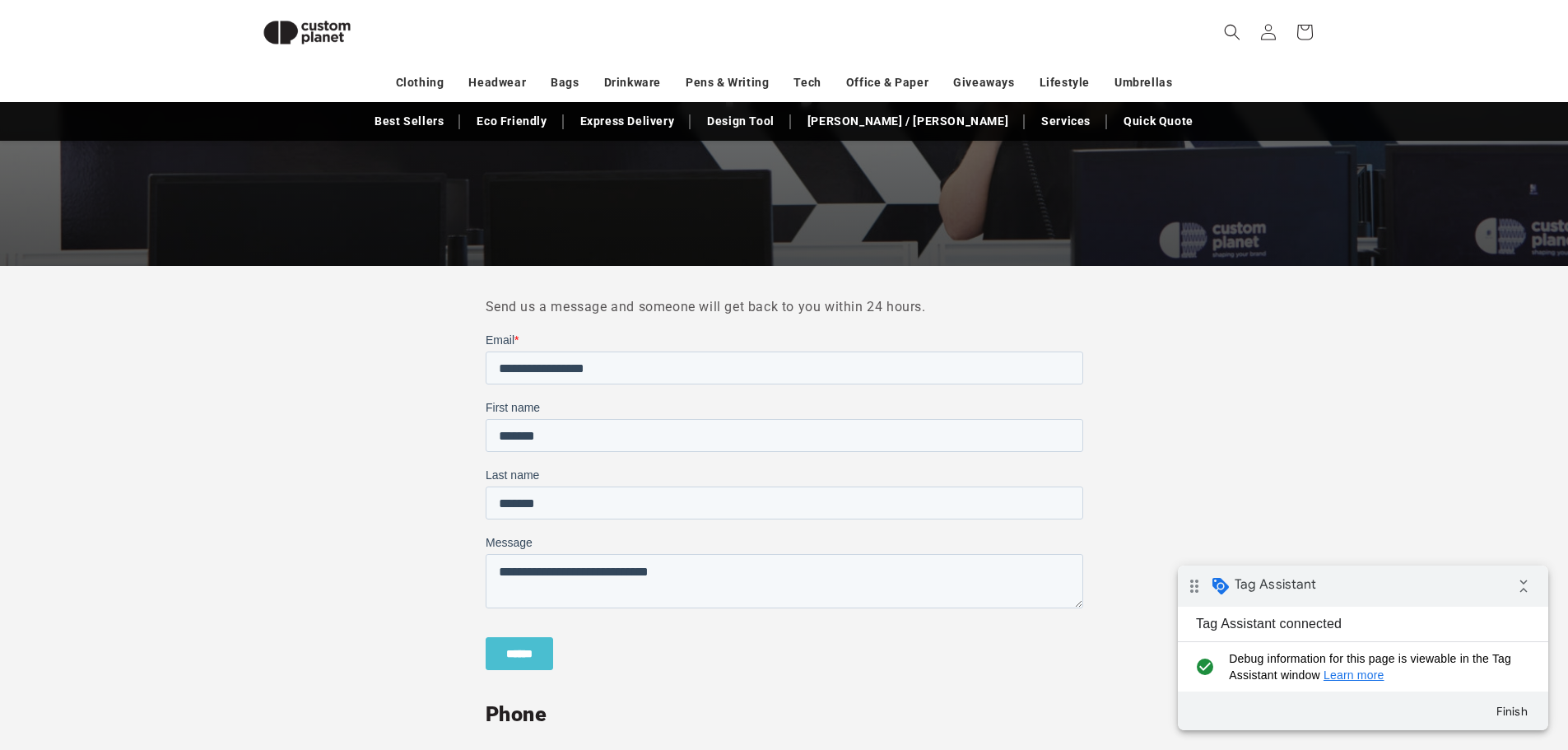
scroll to position [390, 0]
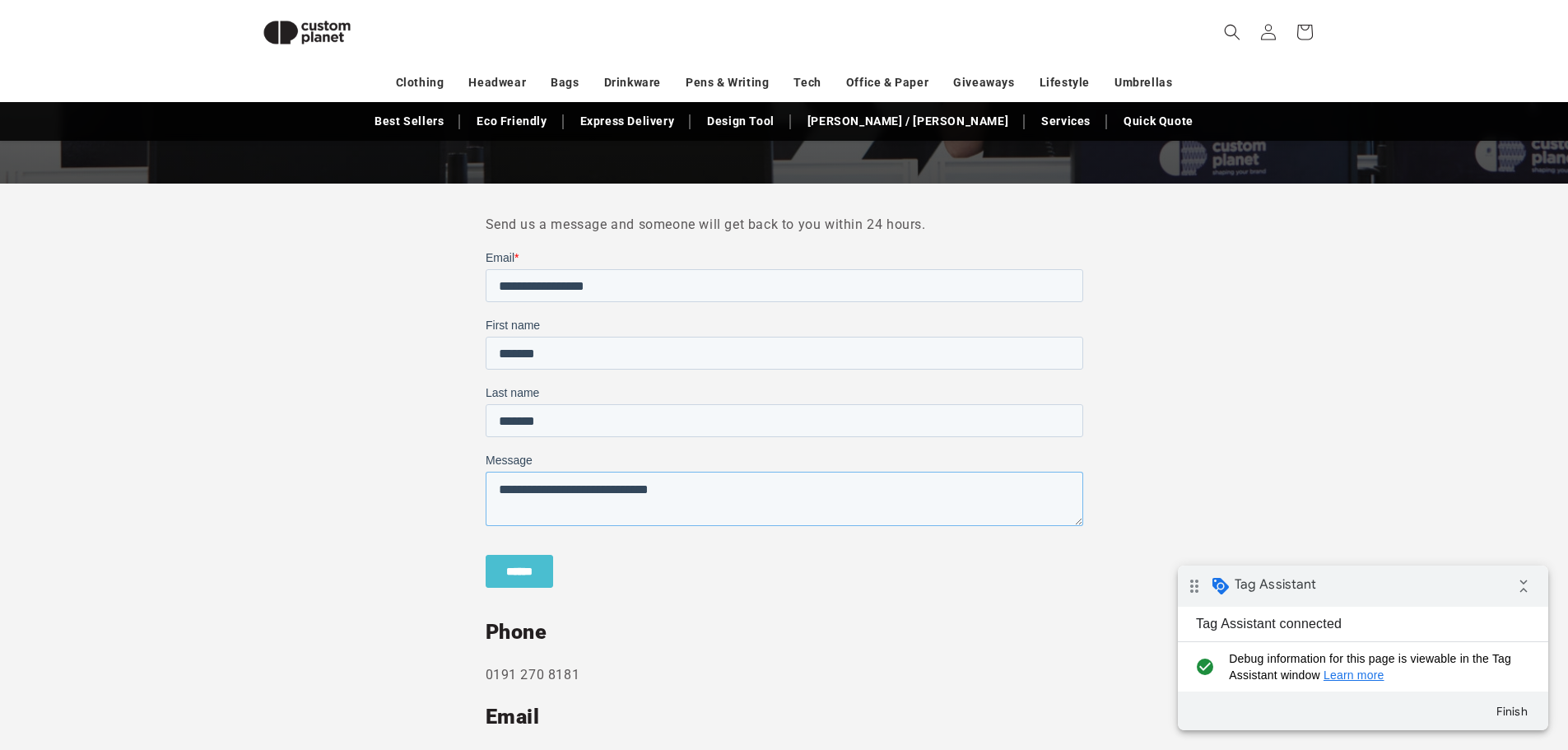
click at [535, 514] on textarea "**********" at bounding box center [783, 499] width 598 height 55
click at [390, 546] on section "Send us a message and someone will get back to you within 24 hours. Phone 0191 …" at bounding box center [784, 631] width 1568 height 898
click at [1522, 581] on icon "collapse_all" at bounding box center [1523, 586] width 33 height 33
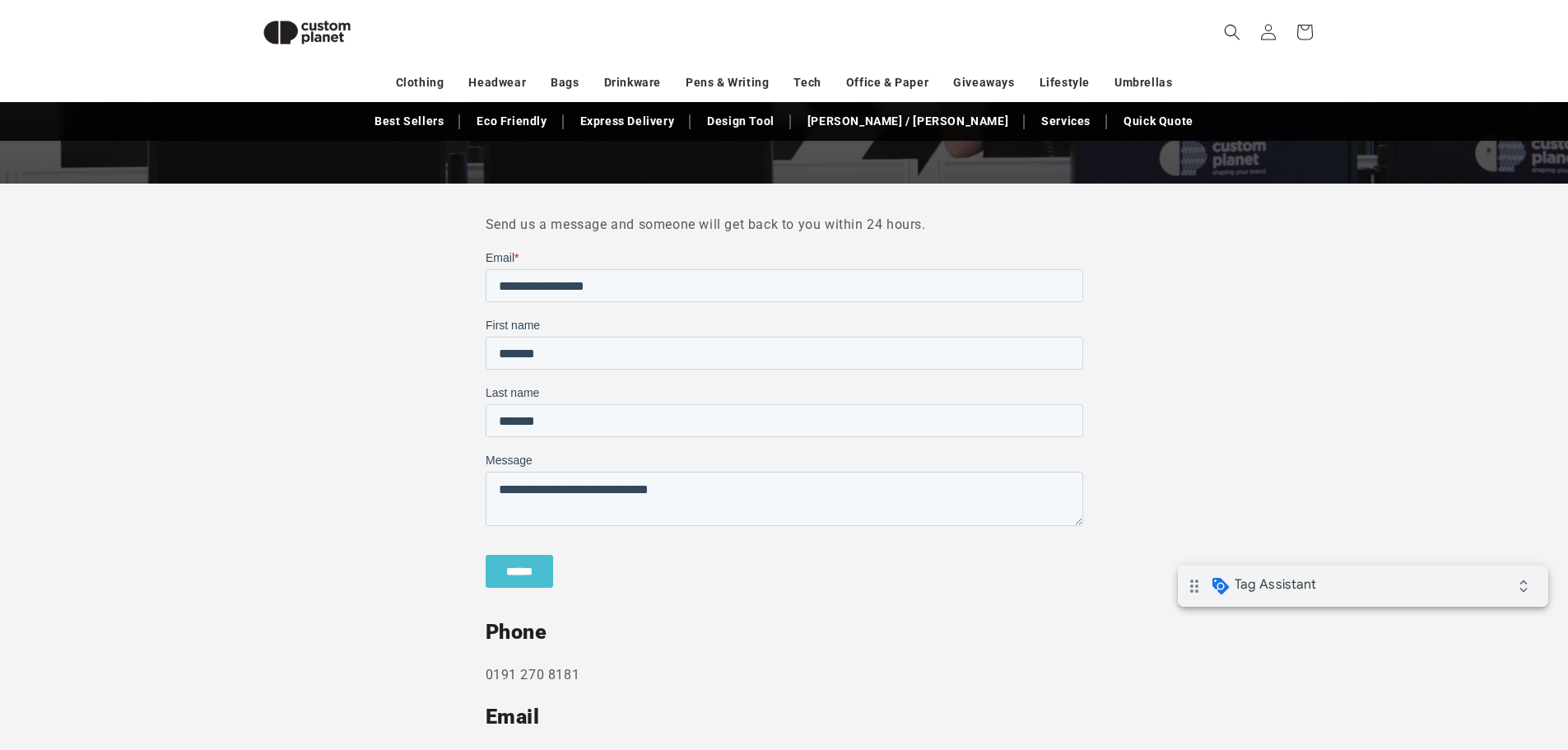
click at [539, 573] on input "******" at bounding box center [518, 571] width 67 height 33
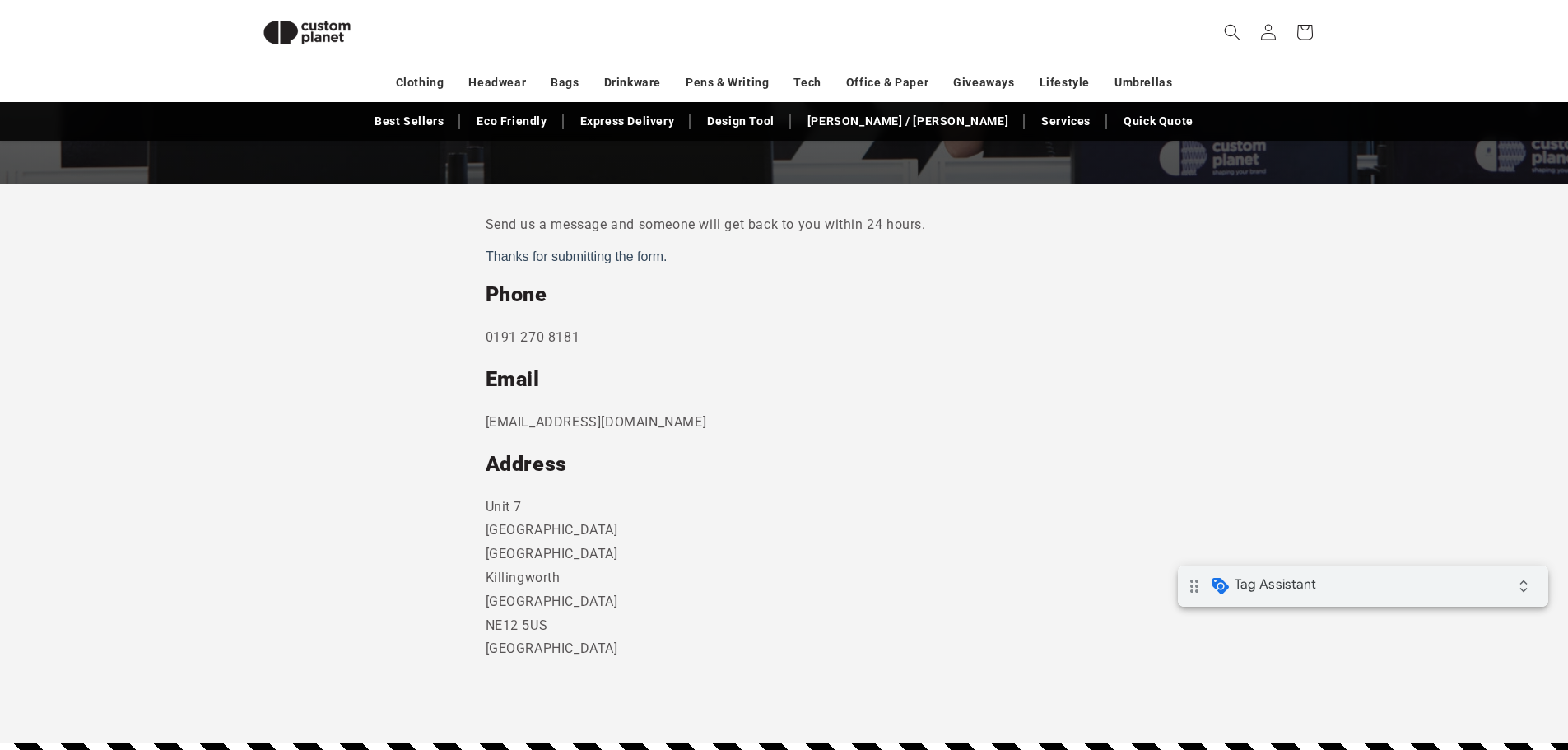
click at [1536, 568] on div "drag_indicator Tag Assistant expand_all" at bounding box center [1362, 586] width 370 height 41
click at [1533, 588] on icon "expand_all" at bounding box center [1523, 586] width 33 height 33
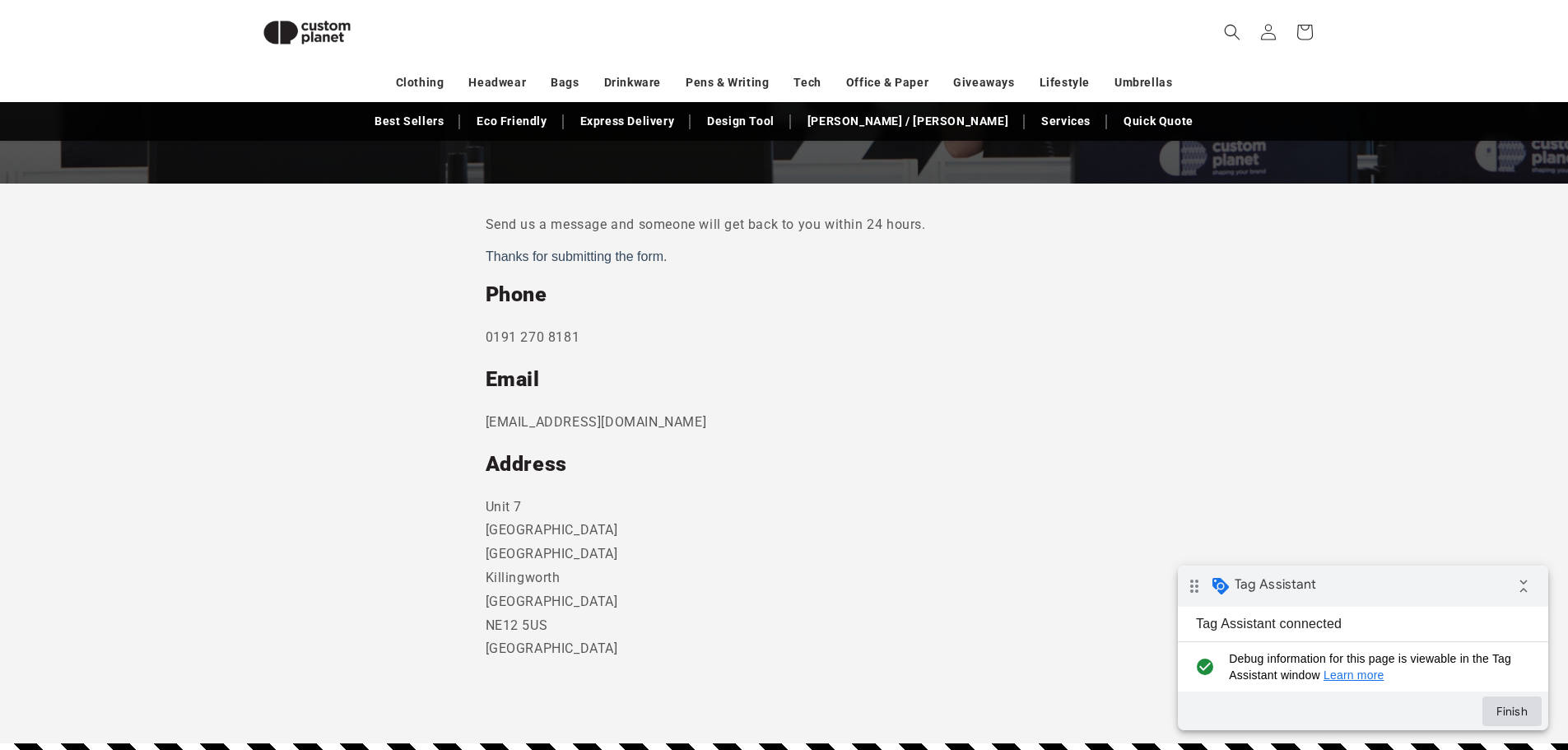
click at [1512, 715] on button "Finish" at bounding box center [1511, 711] width 59 height 30
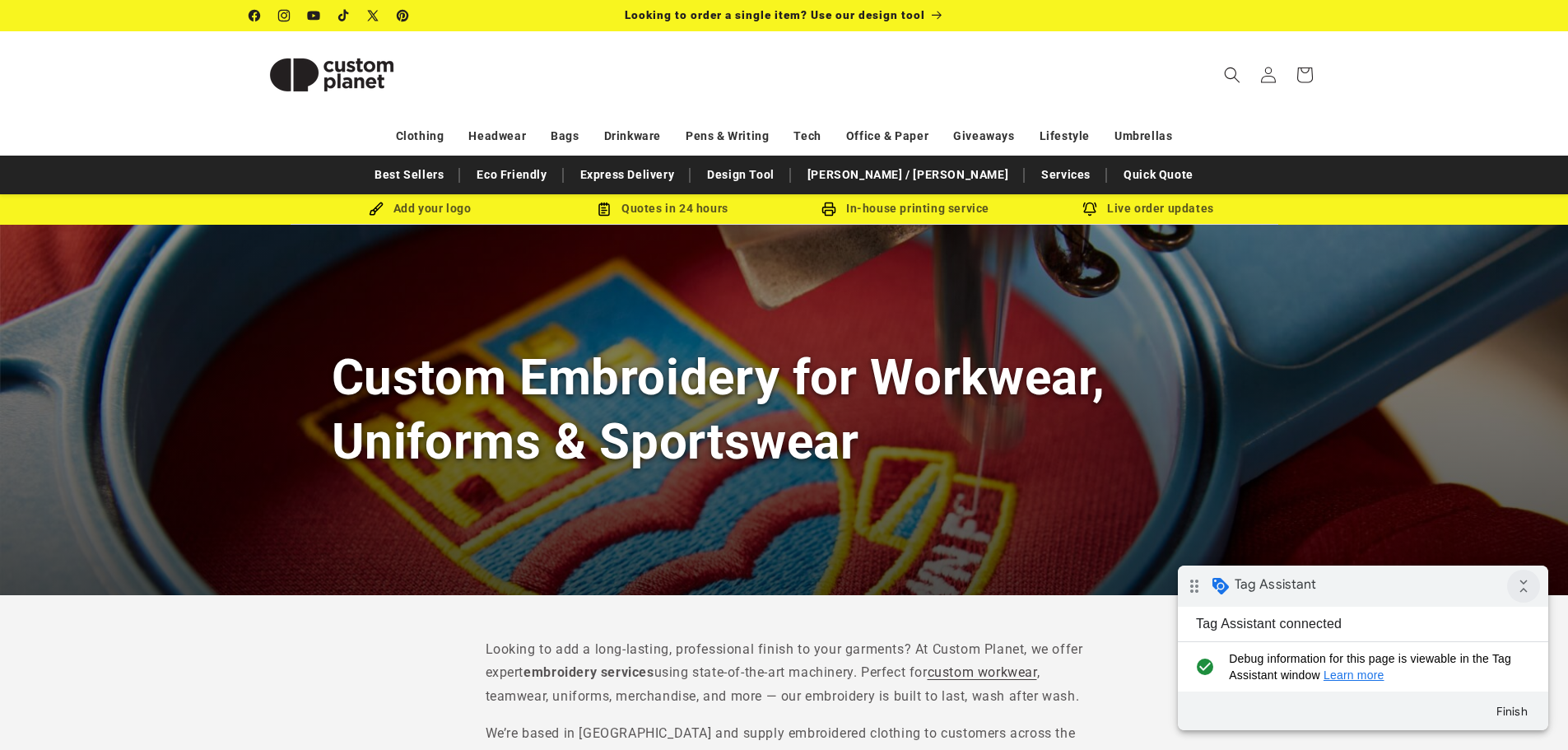
click at [1526, 589] on icon "collapse_all" at bounding box center [1523, 586] width 33 height 33
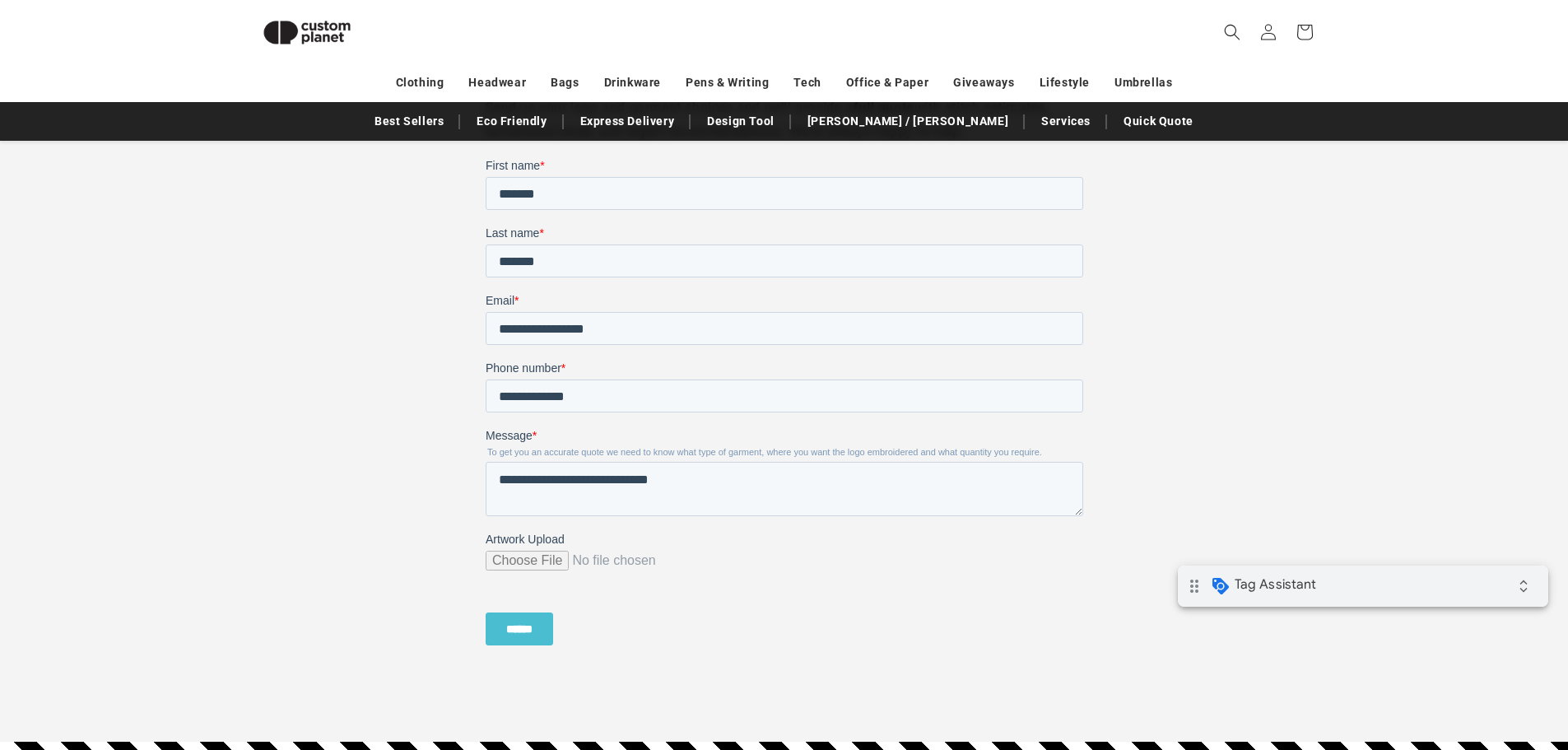
scroll to position [1294, 0]
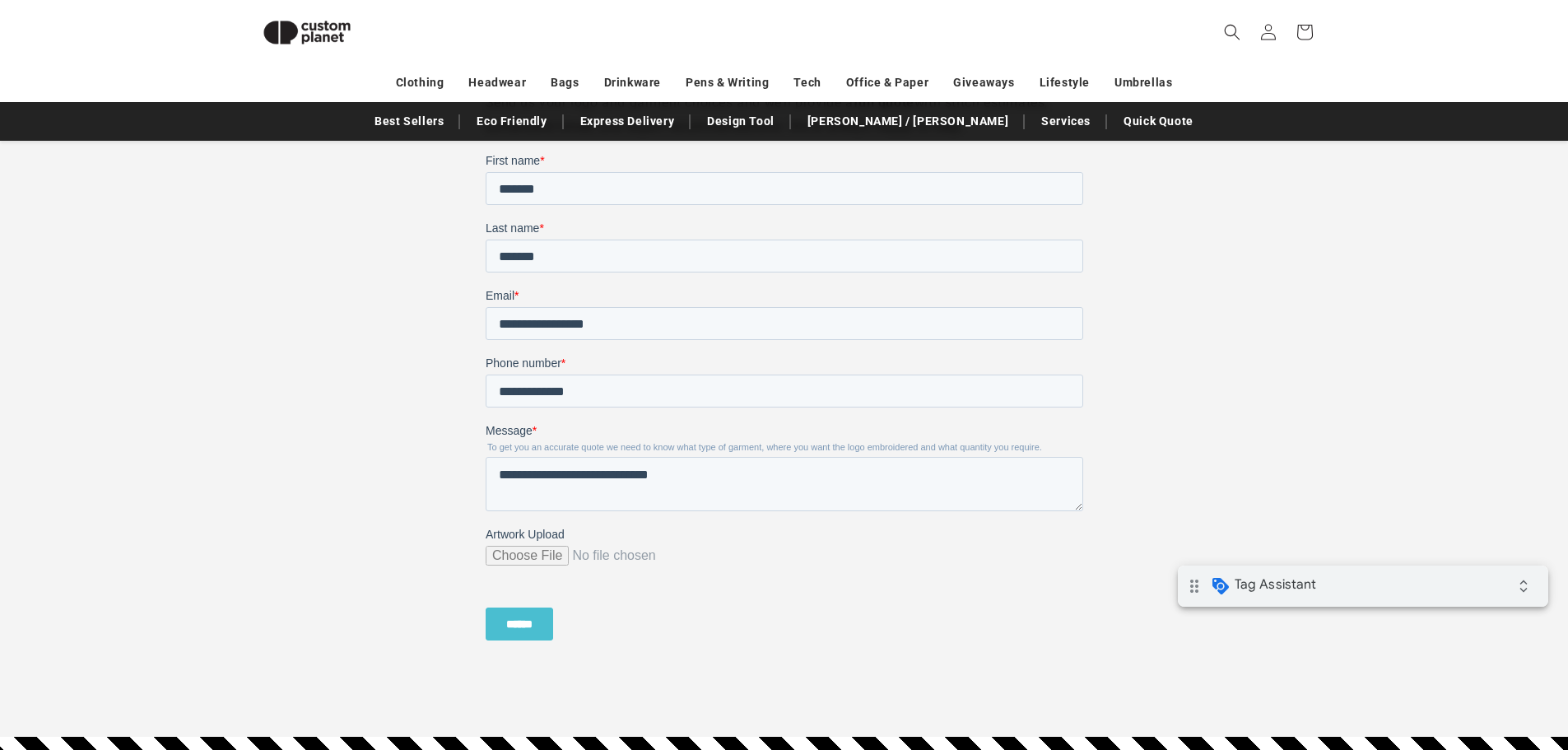
click at [525, 622] on input "******" at bounding box center [518, 624] width 67 height 33
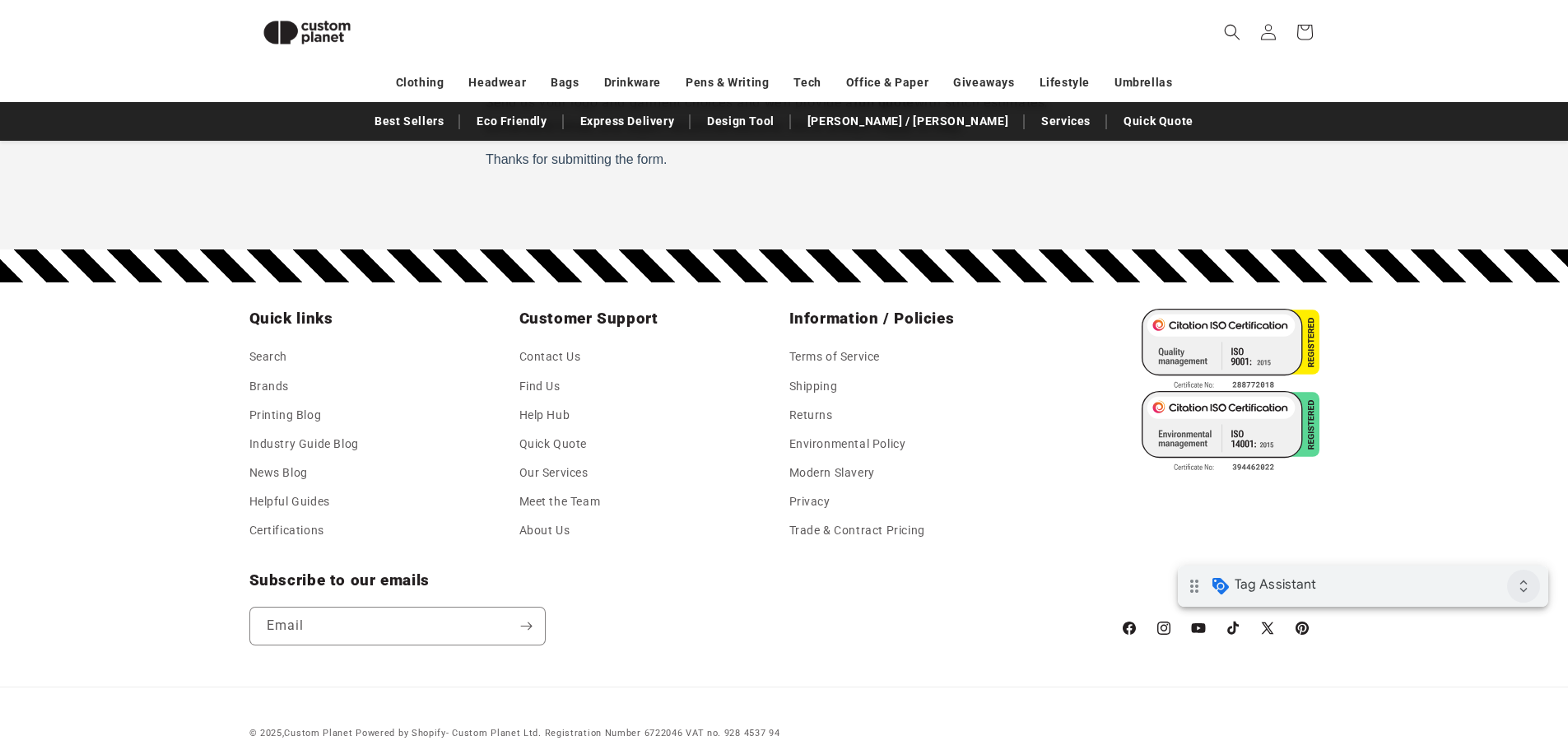
click at [1520, 590] on icon "expand_all" at bounding box center [1523, 586] width 33 height 33
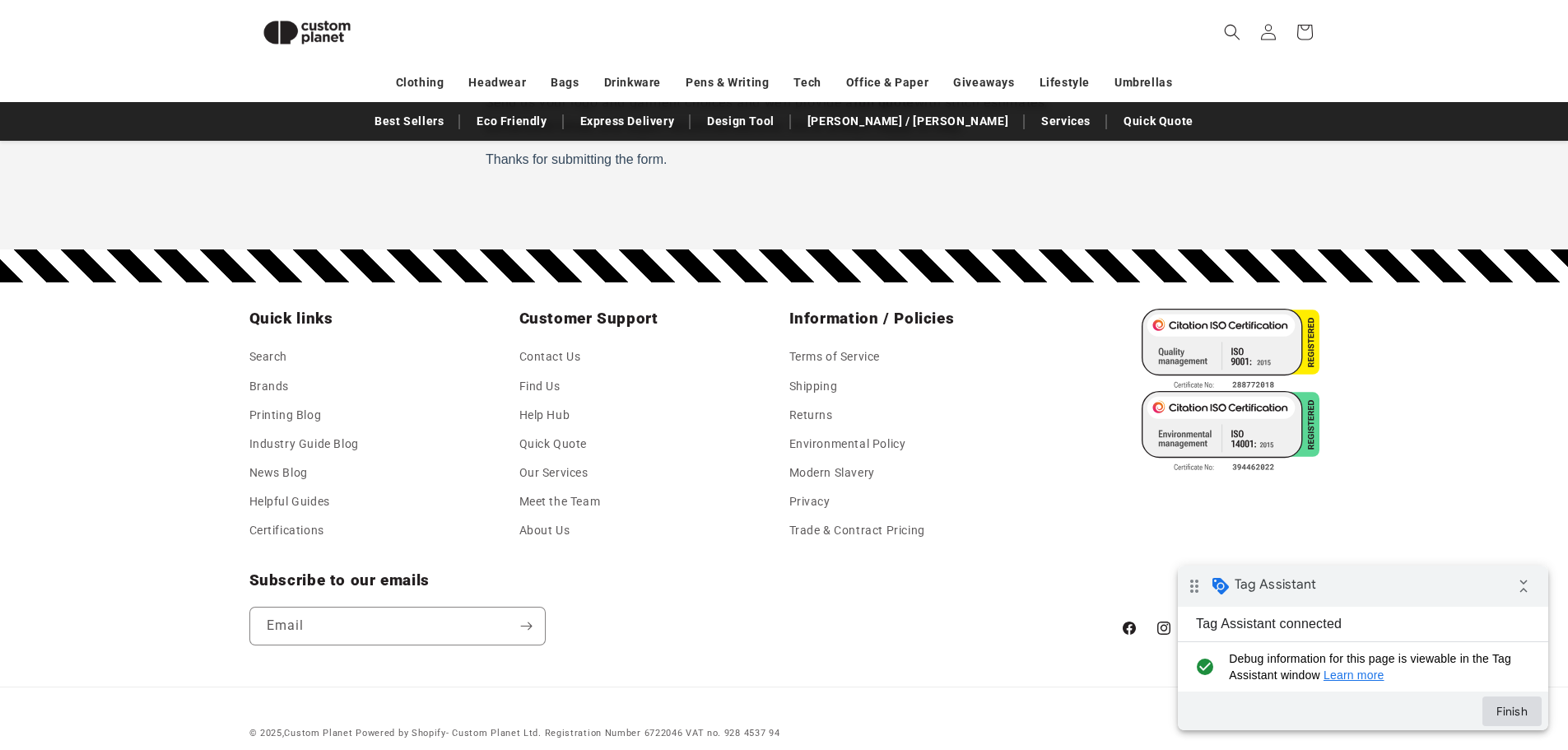
click at [1513, 707] on button "Finish" at bounding box center [1511, 711] width 59 height 30
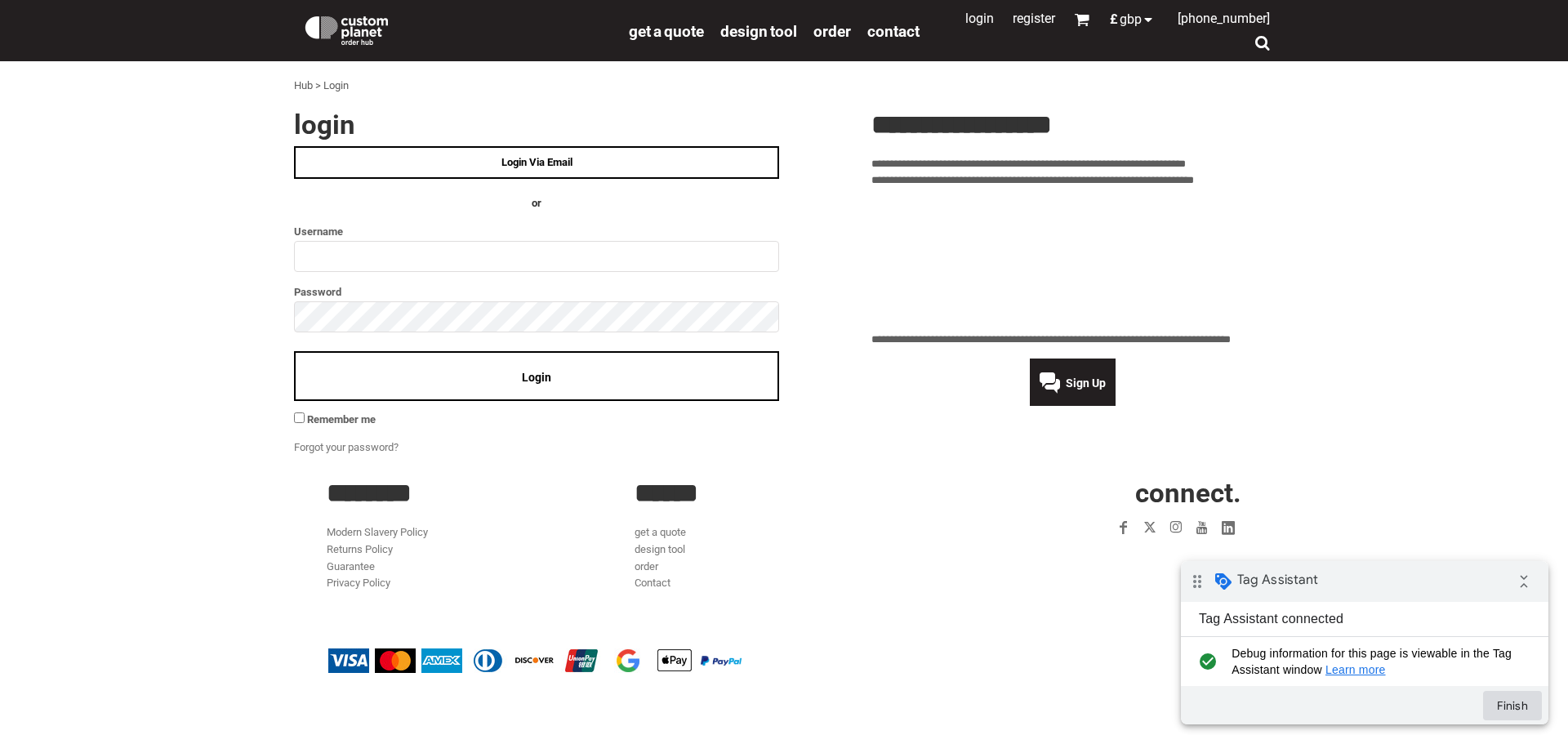
click at [1501, 702] on button "Finish" at bounding box center [1511, 705] width 58 height 30
